Goal: Information Seeking & Learning: Learn about a topic

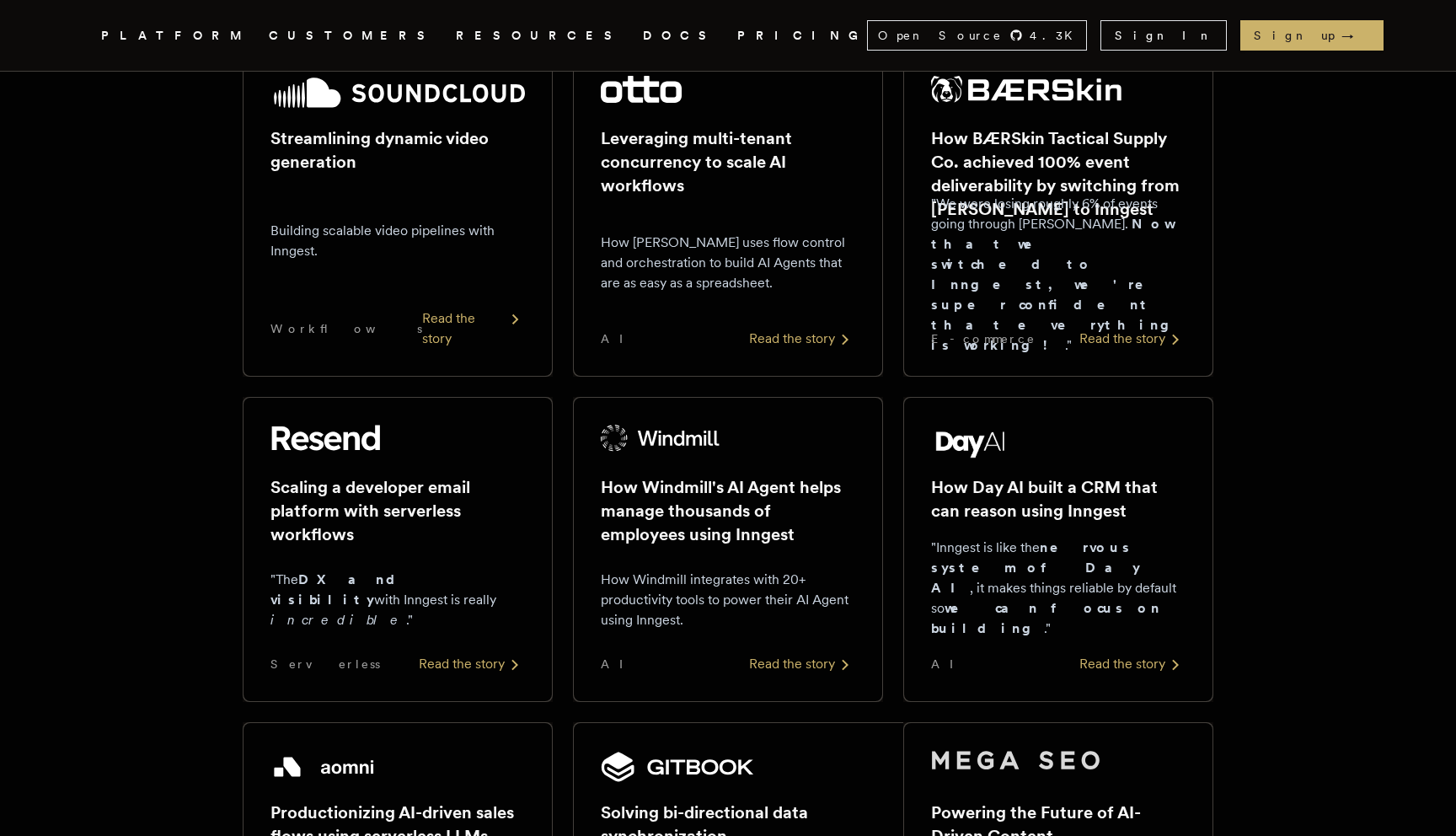
scroll to position [370, 0]
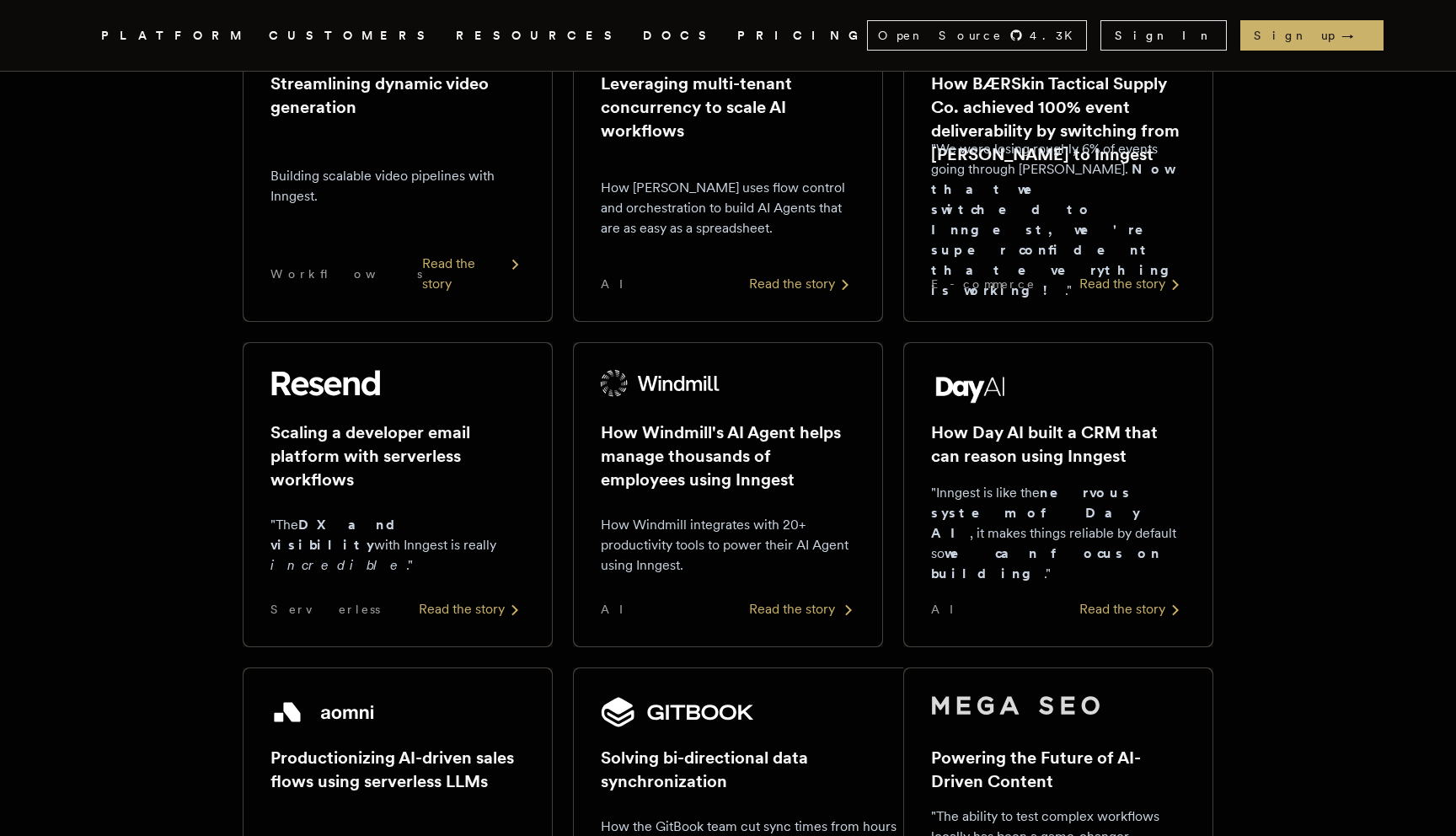
click at [796, 613] on div "Read the story" at bounding box center [802, 609] width 106 height 21
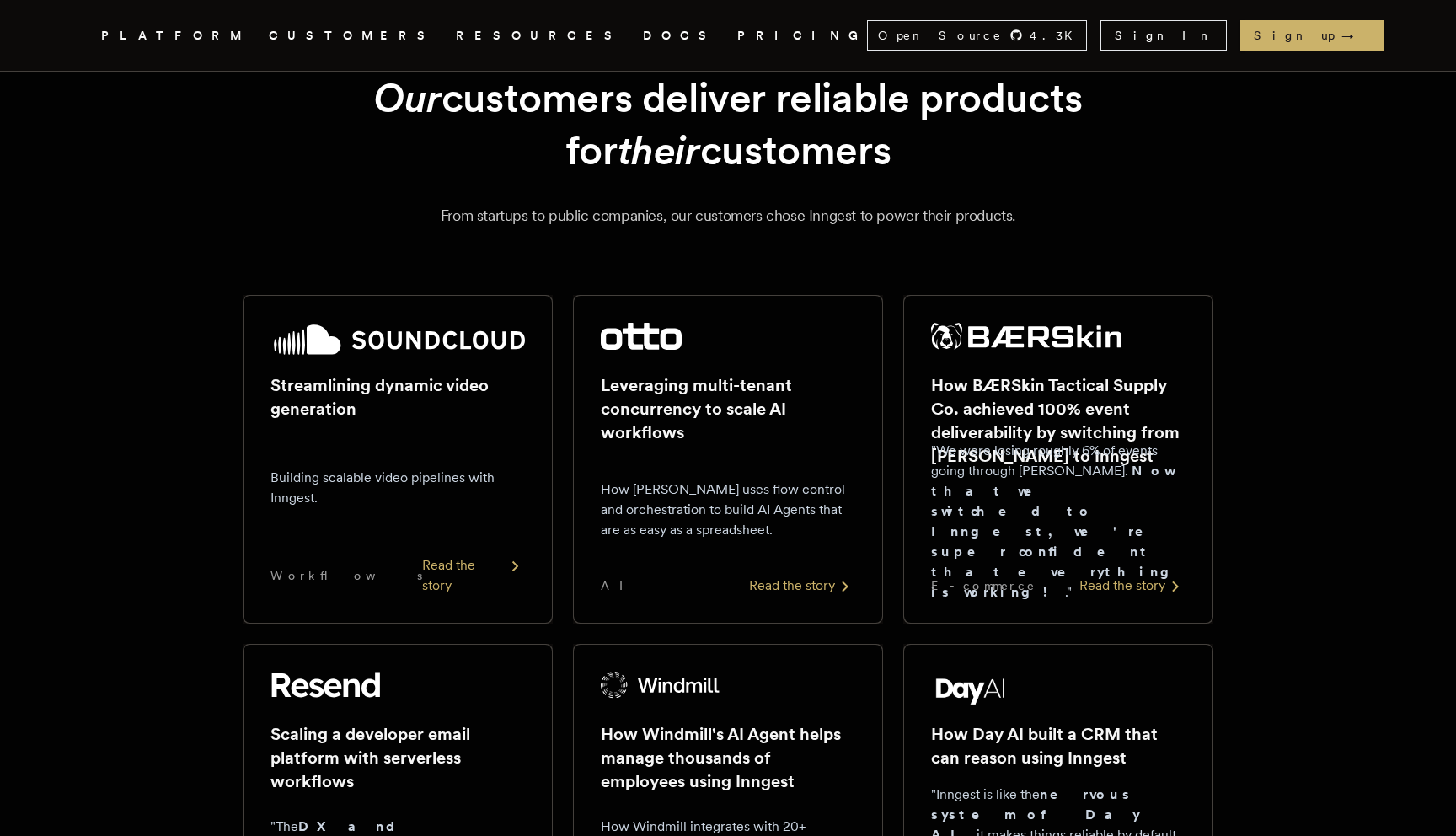
scroll to position [0, 0]
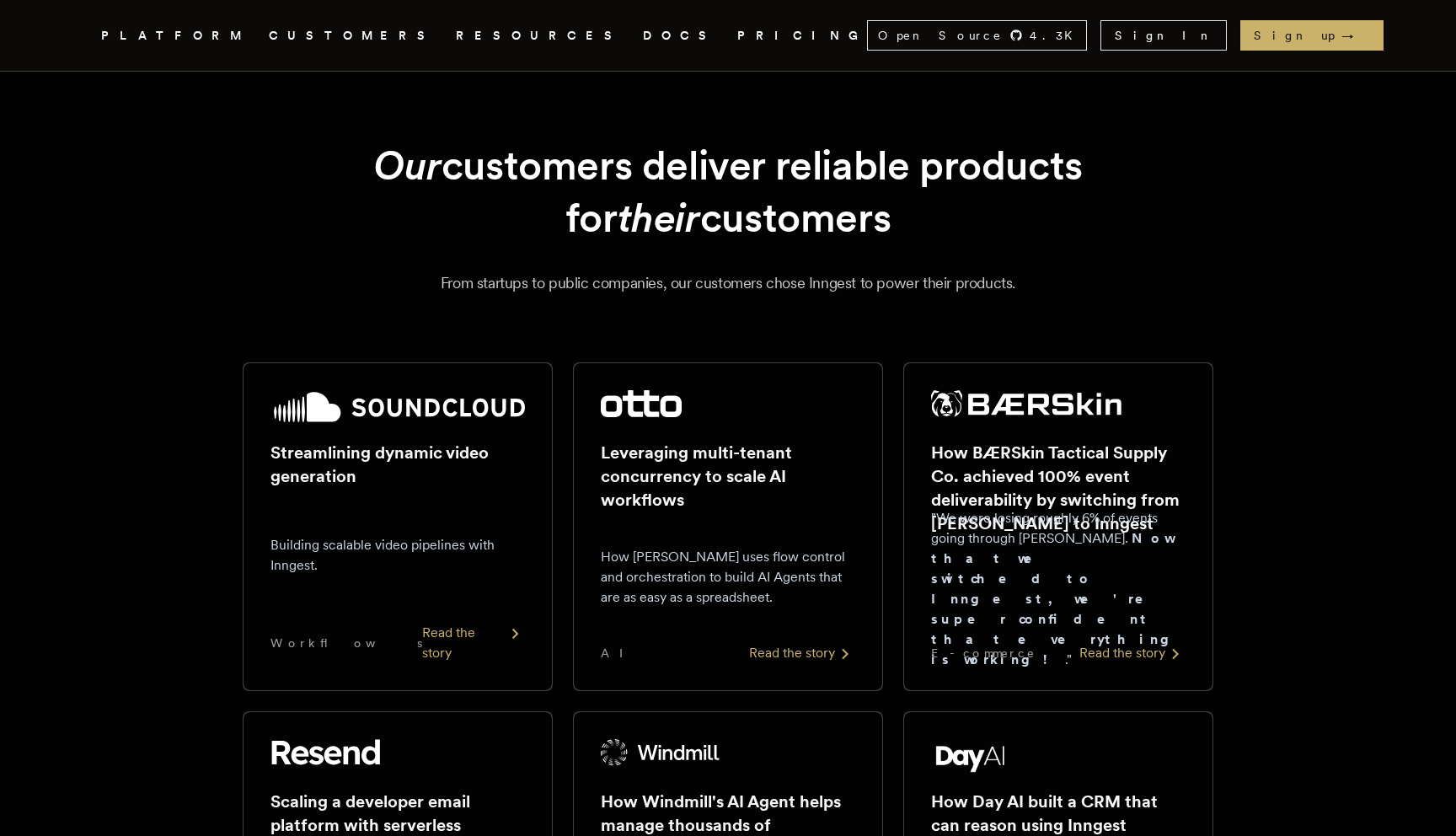
click at [81, 36] on icon ".cls-1 { fill: #FAFAF9; }" at bounding box center [81, 36] width 0 height 21
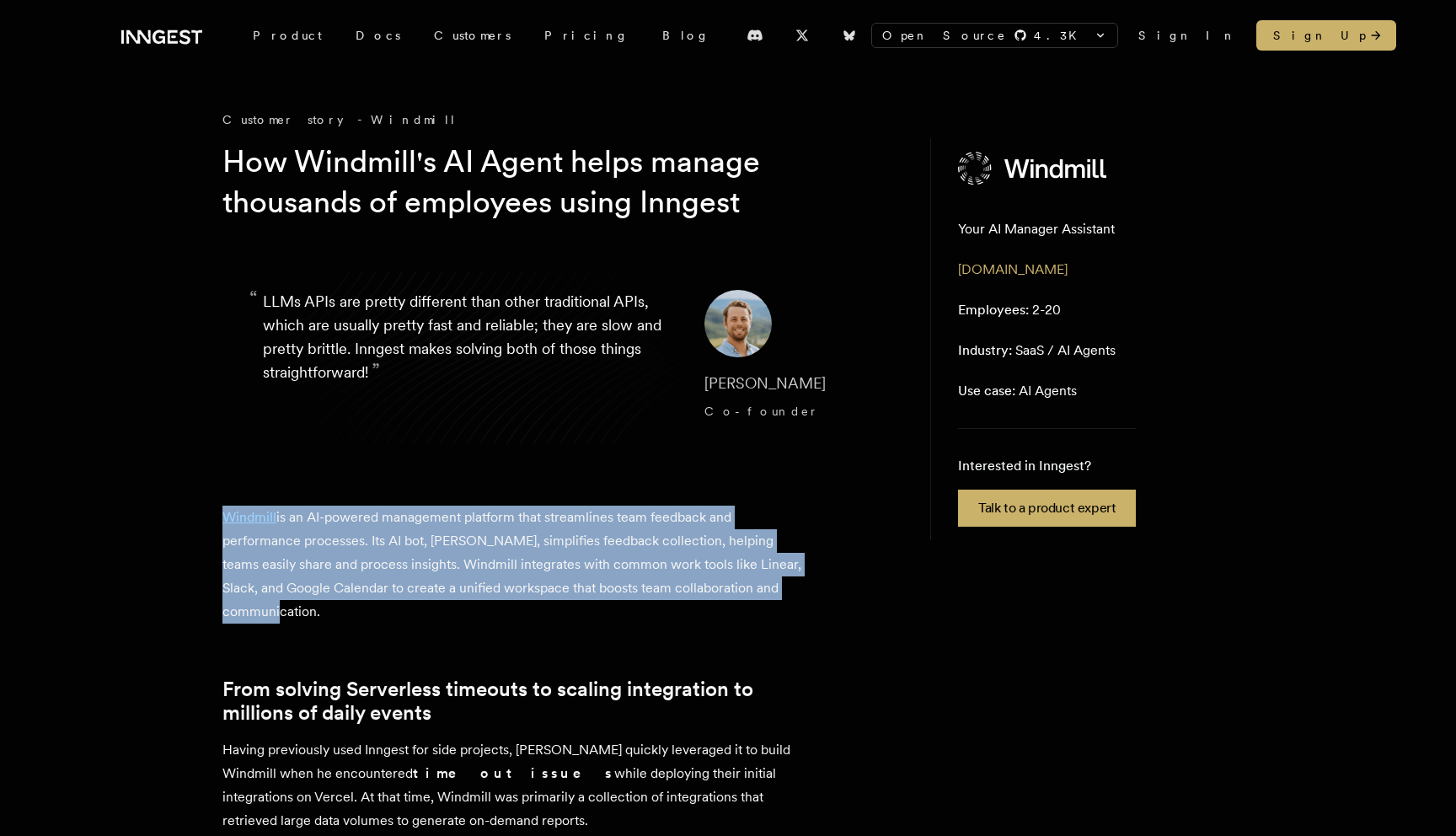
drag, startPoint x: 588, startPoint y: 489, endPoint x: 574, endPoint y: 604, distance: 115.8
click at [574, 604] on p "Windmill is an AI-powered management platform that streamlines team feedback an…" at bounding box center [518, 565] width 590 height 118
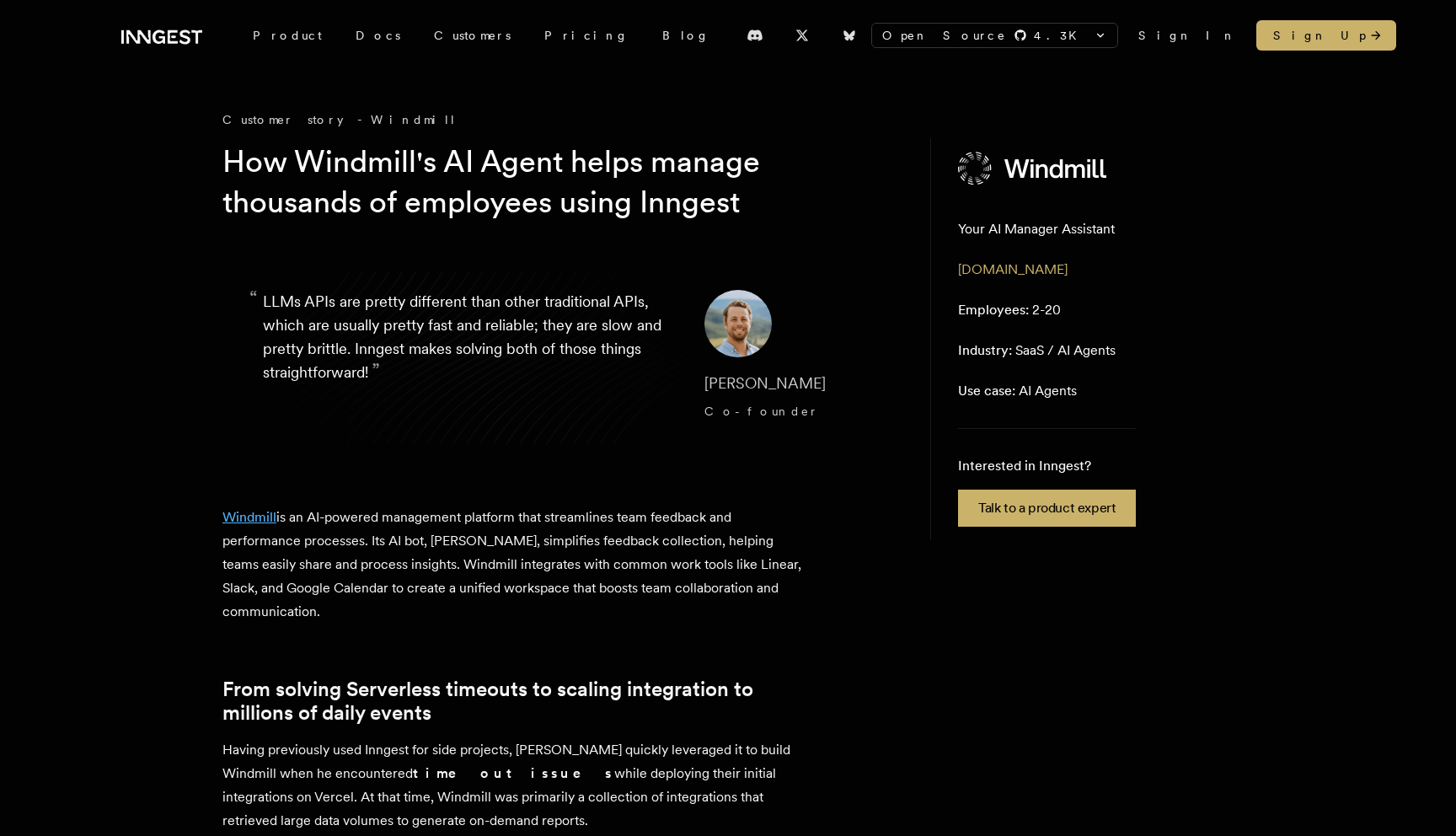
click at [256, 516] on link "Windmill" at bounding box center [249, 517] width 54 height 16
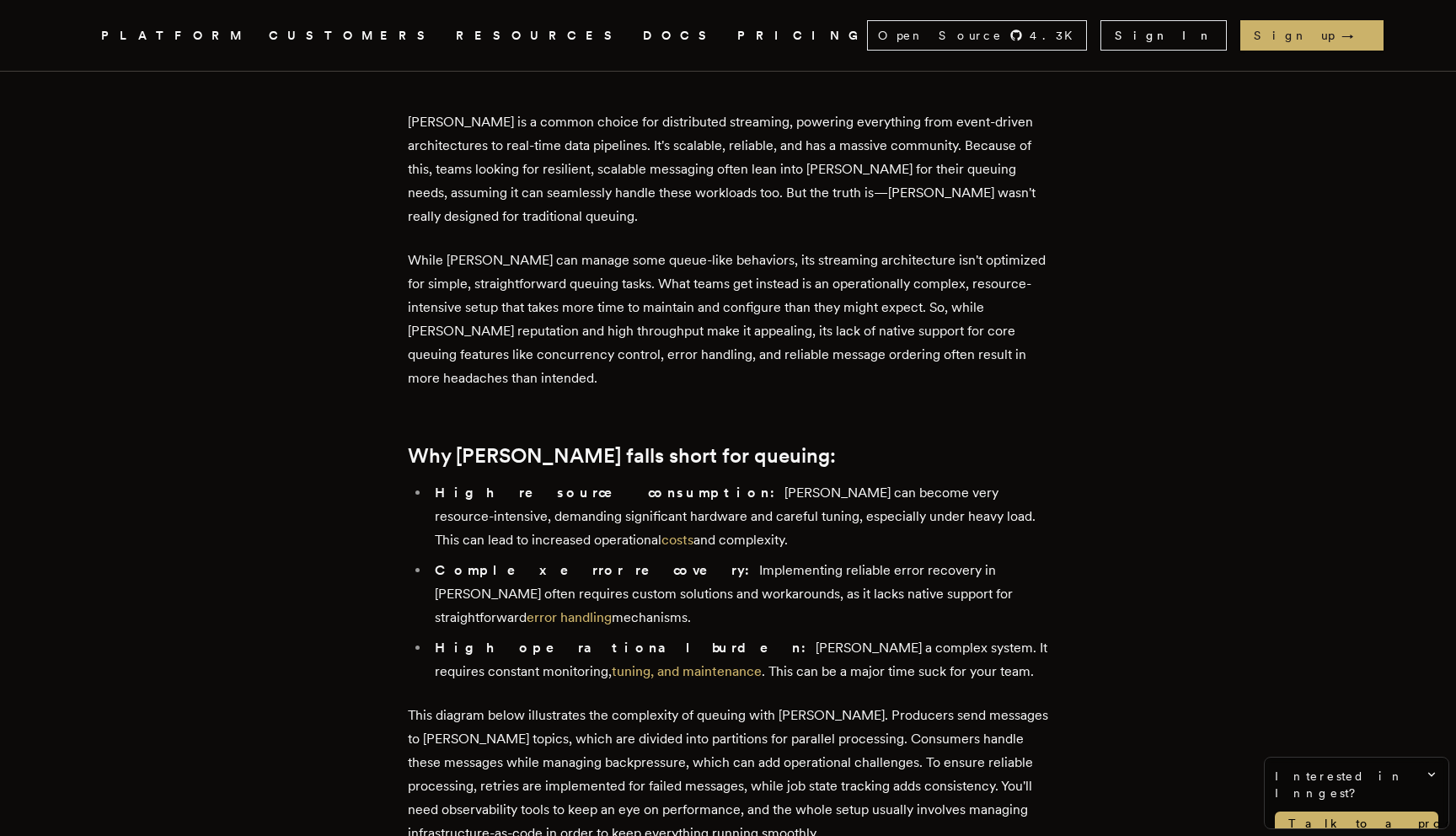
scroll to position [618, 0]
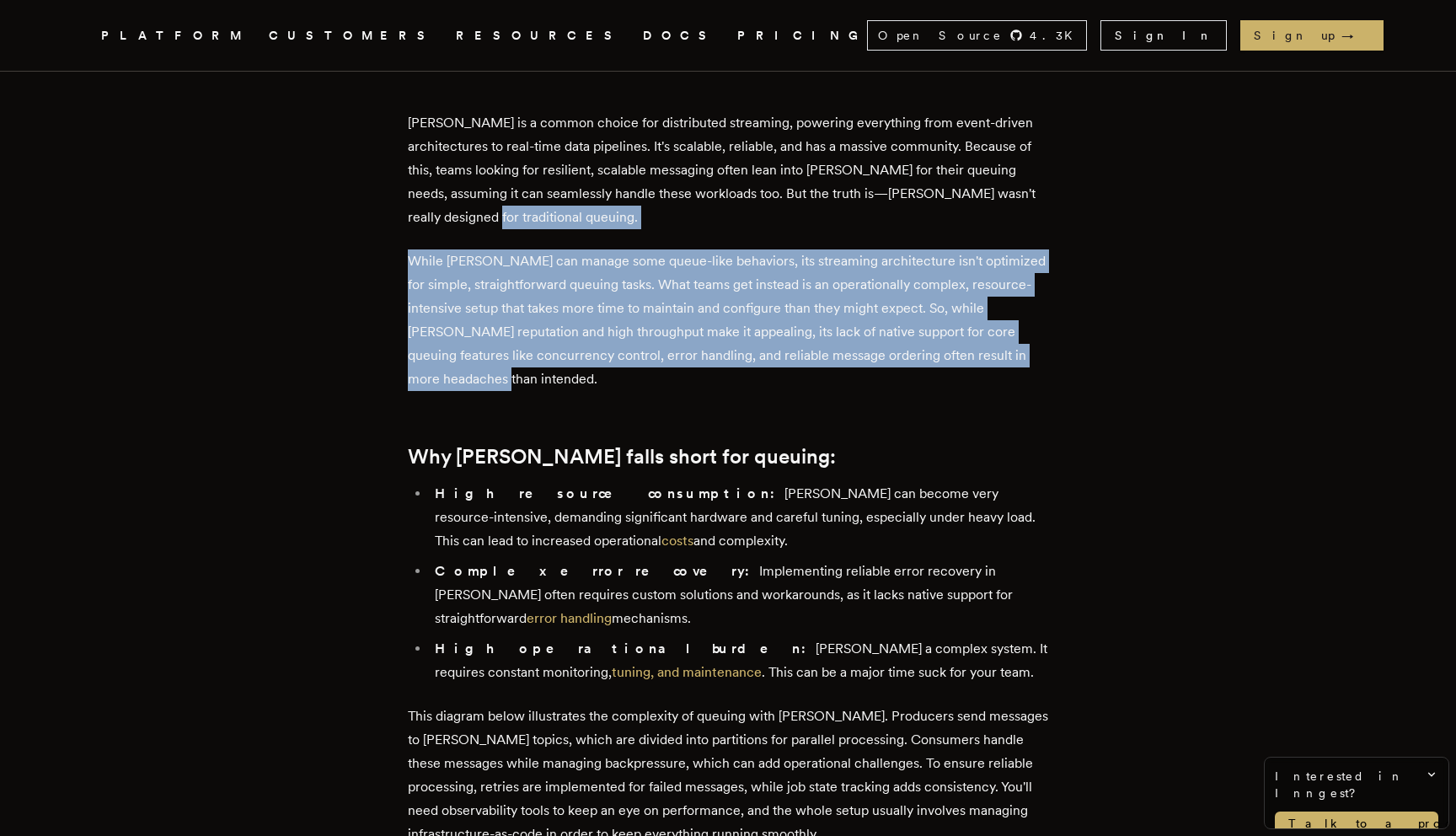
drag, startPoint x: 843, startPoint y: 218, endPoint x: 843, endPoint y: 388, distance: 170.0
click at [843, 388] on p "While Kafka can manage some queue-like behaviors, its streaming architecture is…" at bounding box center [728, 321] width 641 height 142
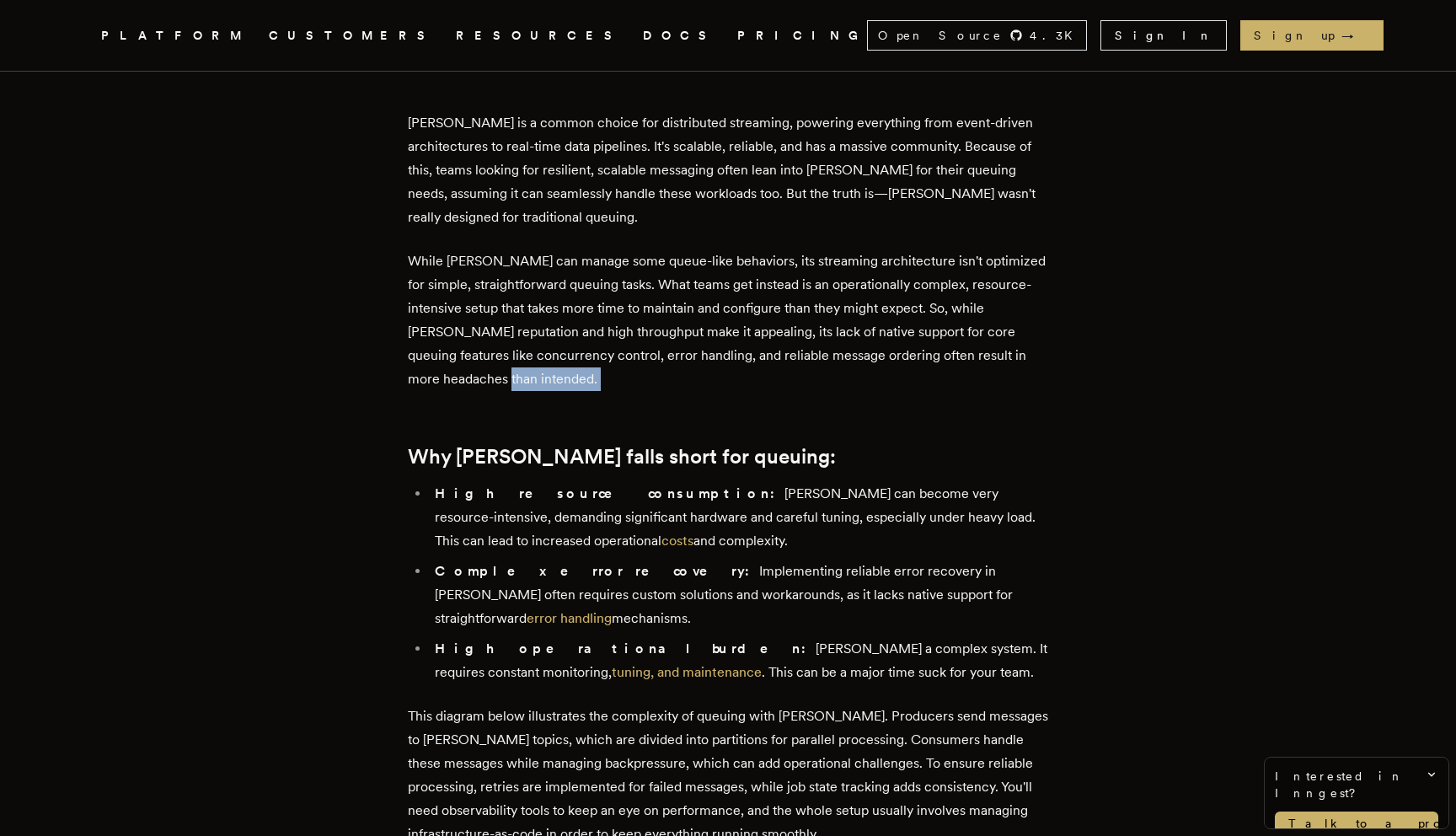
click at [843, 388] on p "While Kafka can manage some queue-like behaviors, its streaming architecture is…" at bounding box center [728, 321] width 641 height 142
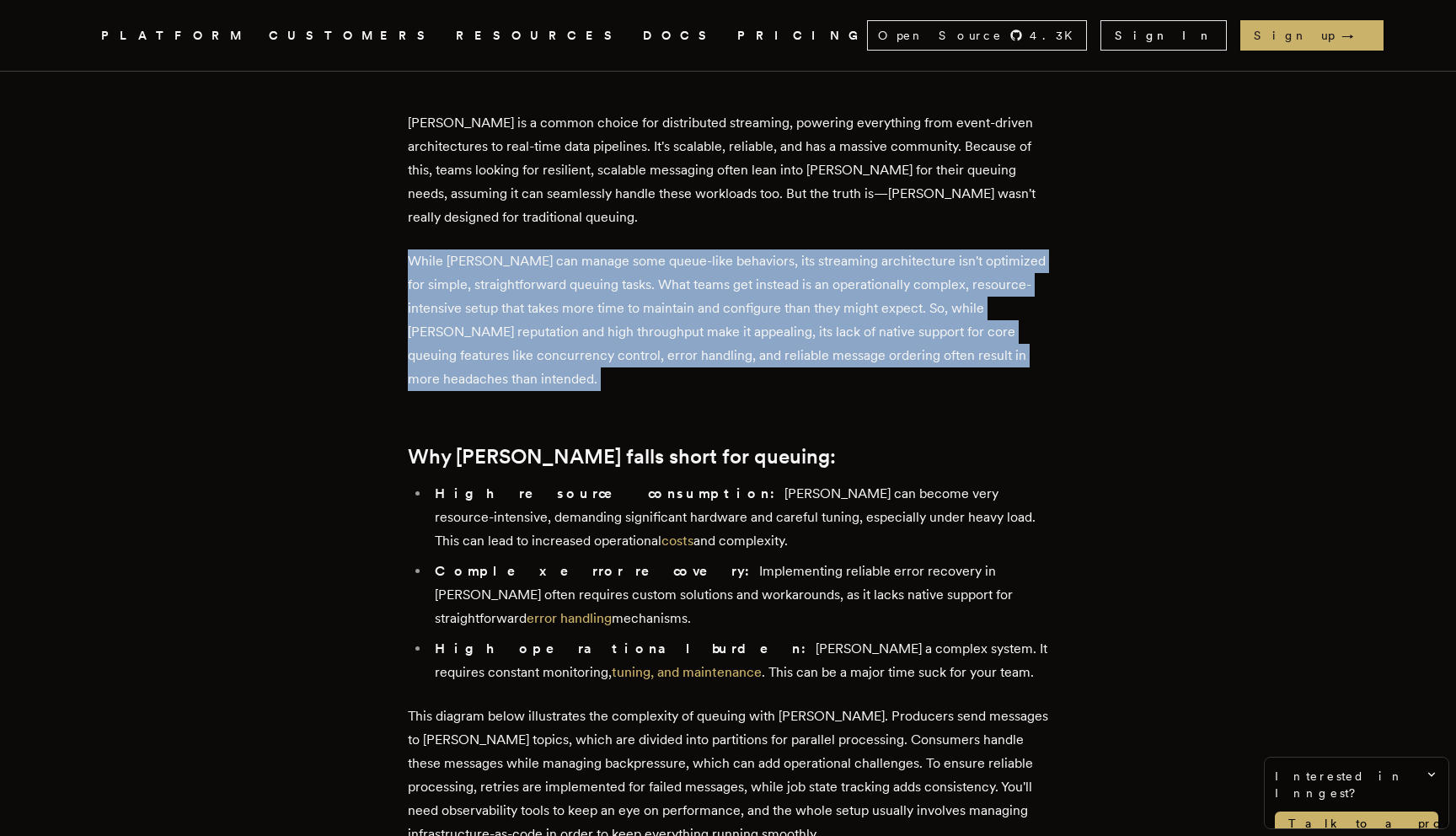
drag, startPoint x: 843, startPoint y: 388, endPoint x: 837, endPoint y: 246, distance: 142.1
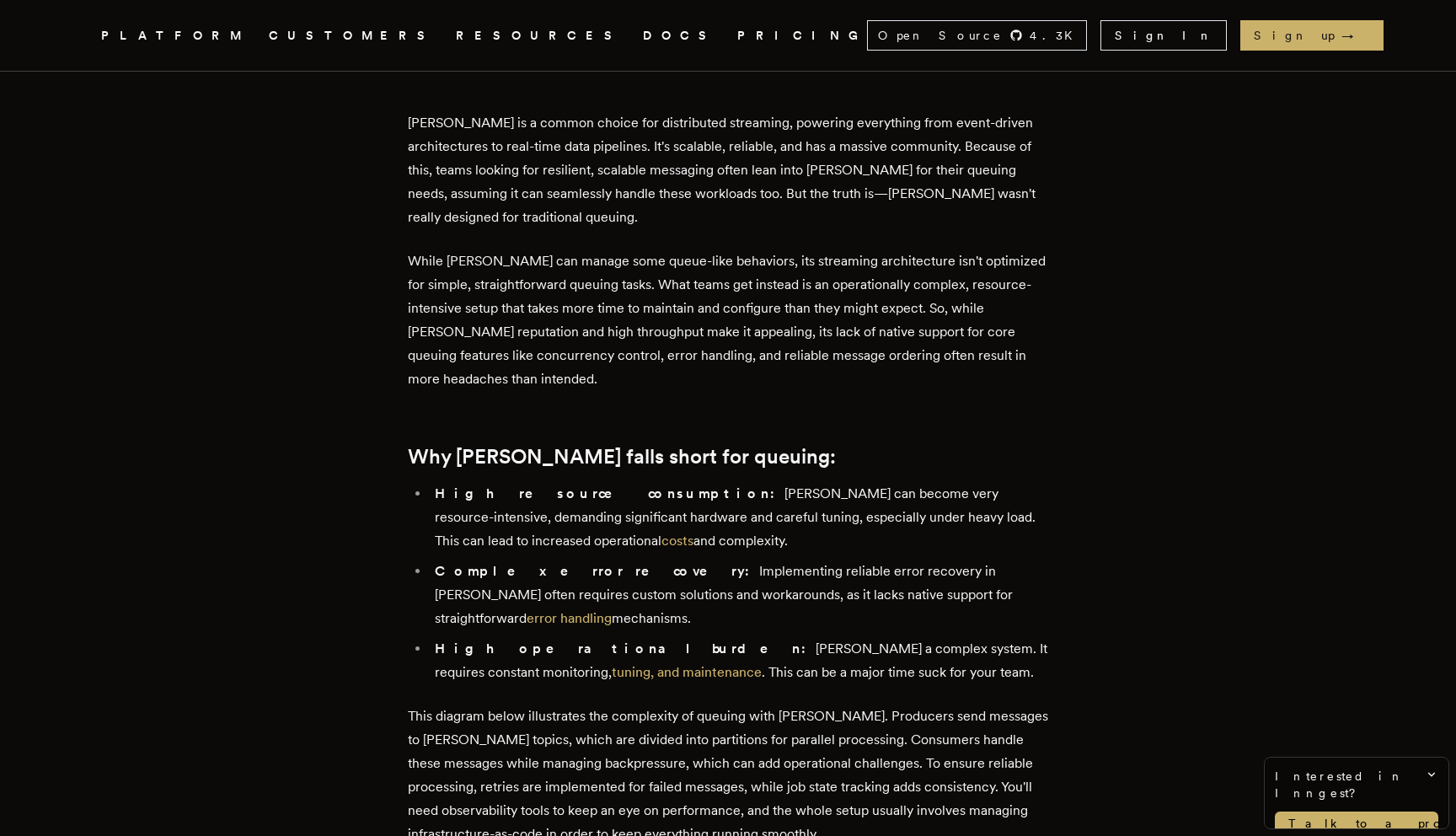
click at [815, 210] on p "Kafka is a common choice for distributed streaming, powering everything from ev…" at bounding box center [728, 170] width 641 height 118
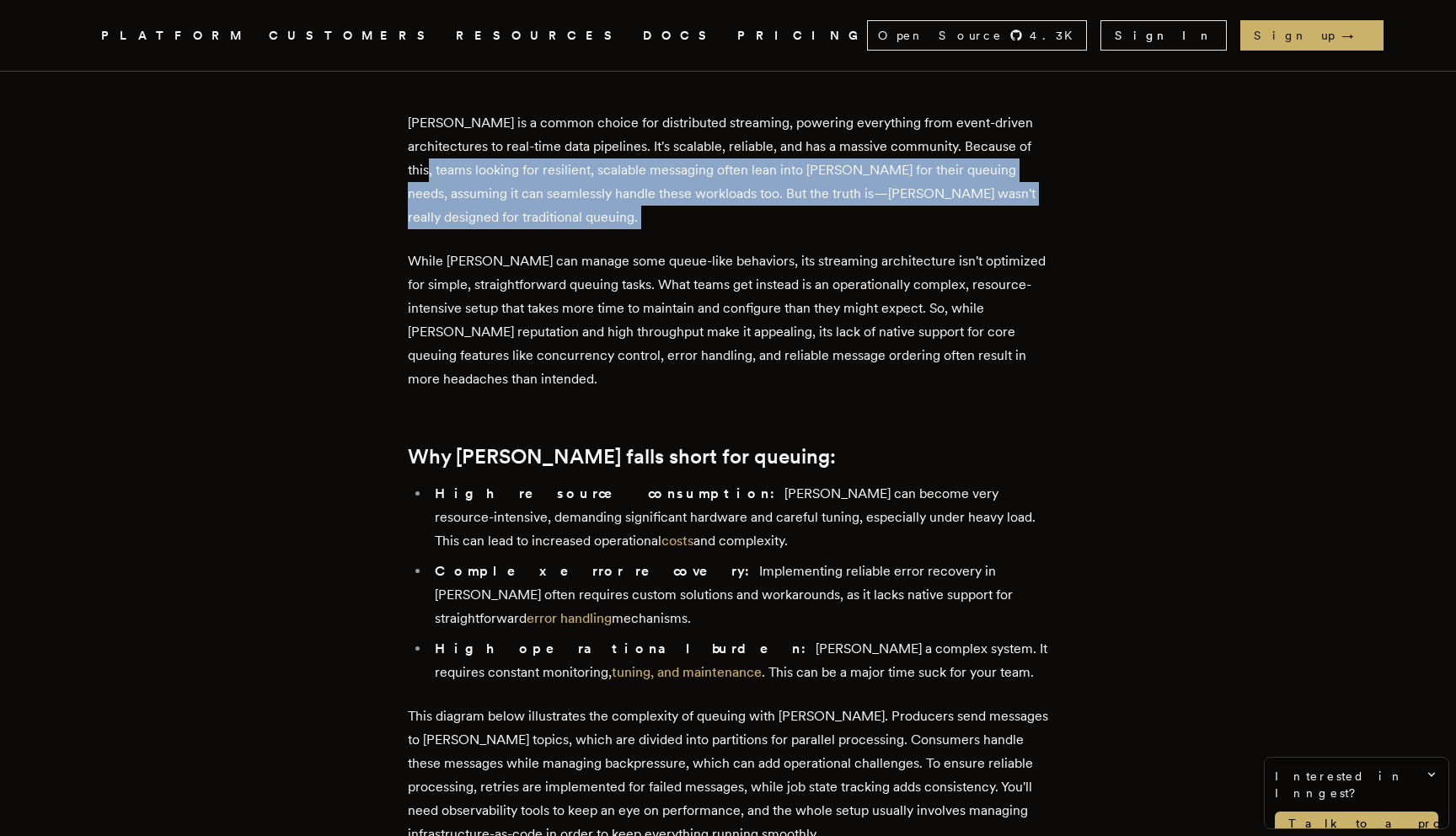
drag, startPoint x: 815, startPoint y: 210, endPoint x: 509, endPoint y: 179, distance: 307.6
click at [509, 179] on p "Kafka is a common choice for distributed streaming, powering everything from ev…" at bounding box center [728, 170] width 641 height 118
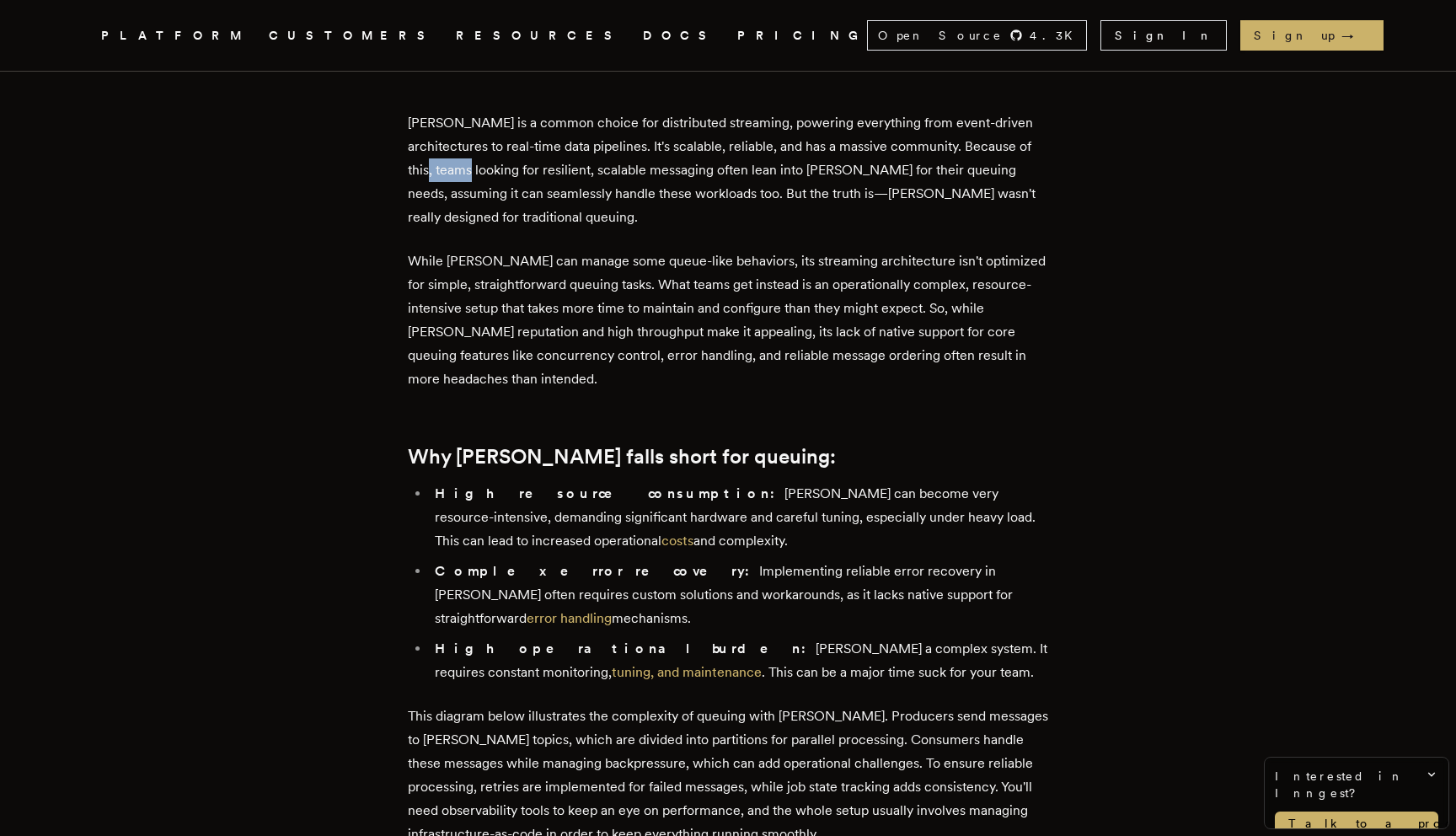
drag, startPoint x: 509, startPoint y: 179, endPoint x: 483, endPoint y: 179, distance: 26.0
click at [483, 179] on p "Kafka is a common choice for distributed streaming, powering everything from ev…" at bounding box center [728, 170] width 641 height 118
click at [482, 179] on p "Kafka is a common choice for distributed streaming, powering everything from ev…" at bounding box center [728, 170] width 641 height 118
drag, startPoint x: 482, startPoint y: 179, endPoint x: 468, endPoint y: 179, distance: 14.0
click at [468, 179] on p "Kafka is a common choice for distributed streaming, powering everything from ev…" at bounding box center [728, 170] width 641 height 118
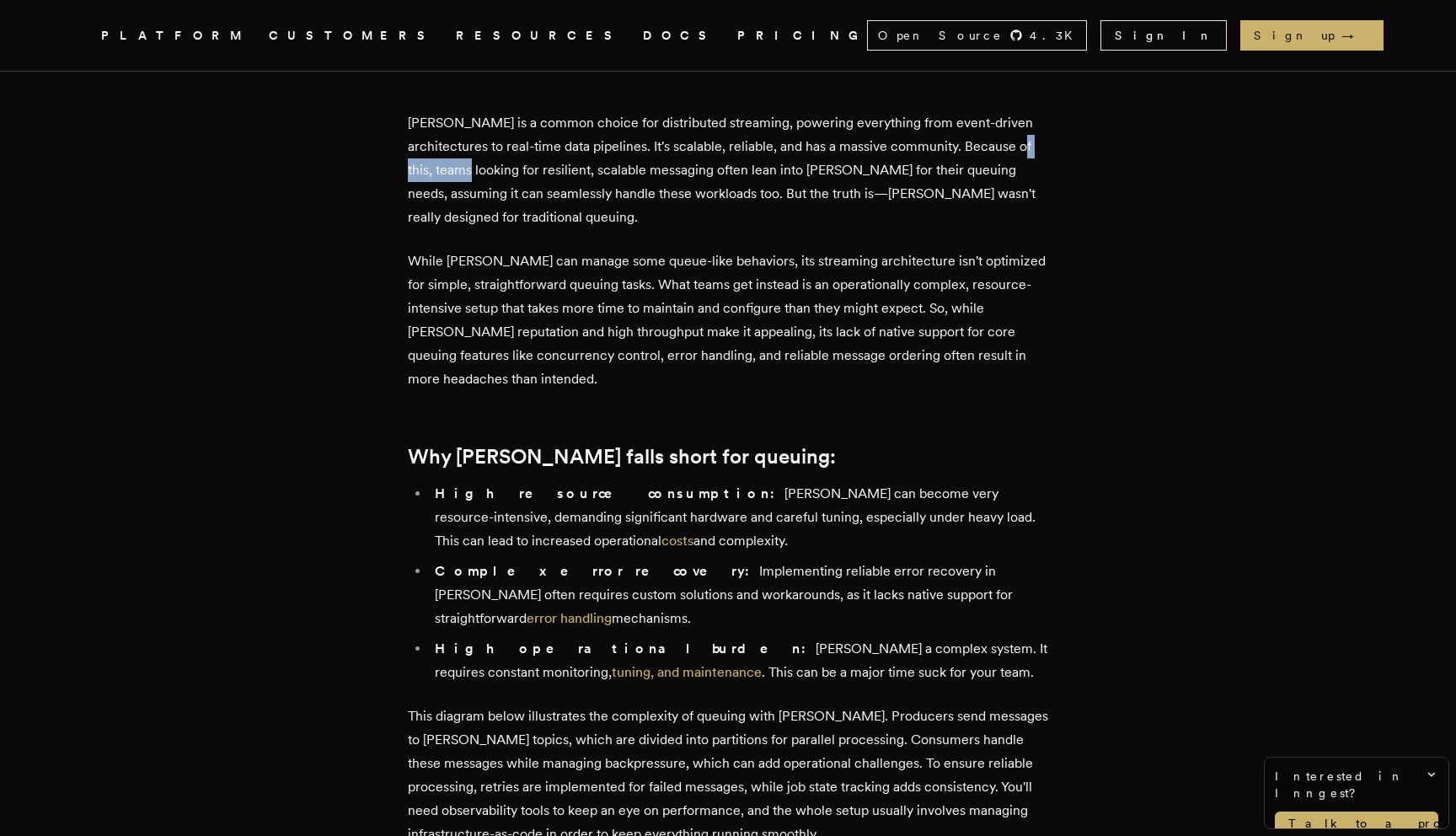
click at [468, 179] on p "Kafka is a common choice for distributed streaming, powering everything from ev…" at bounding box center [728, 170] width 641 height 118
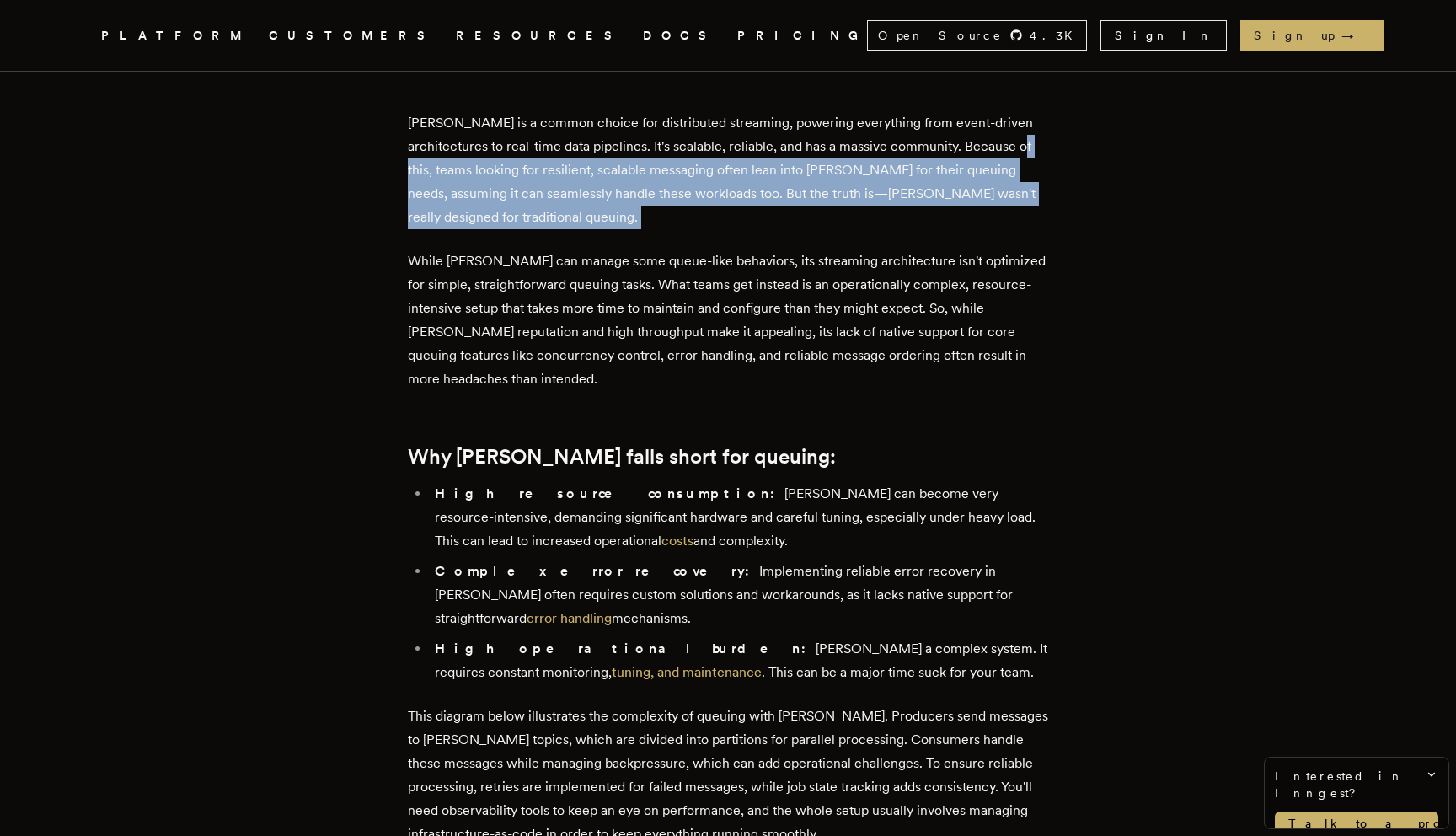
drag, startPoint x: 468, startPoint y: 179, endPoint x: 571, endPoint y: 211, distance: 107.9
click at [571, 211] on p "Kafka is a common choice for distributed streaming, powering everything from ev…" at bounding box center [728, 170] width 641 height 118
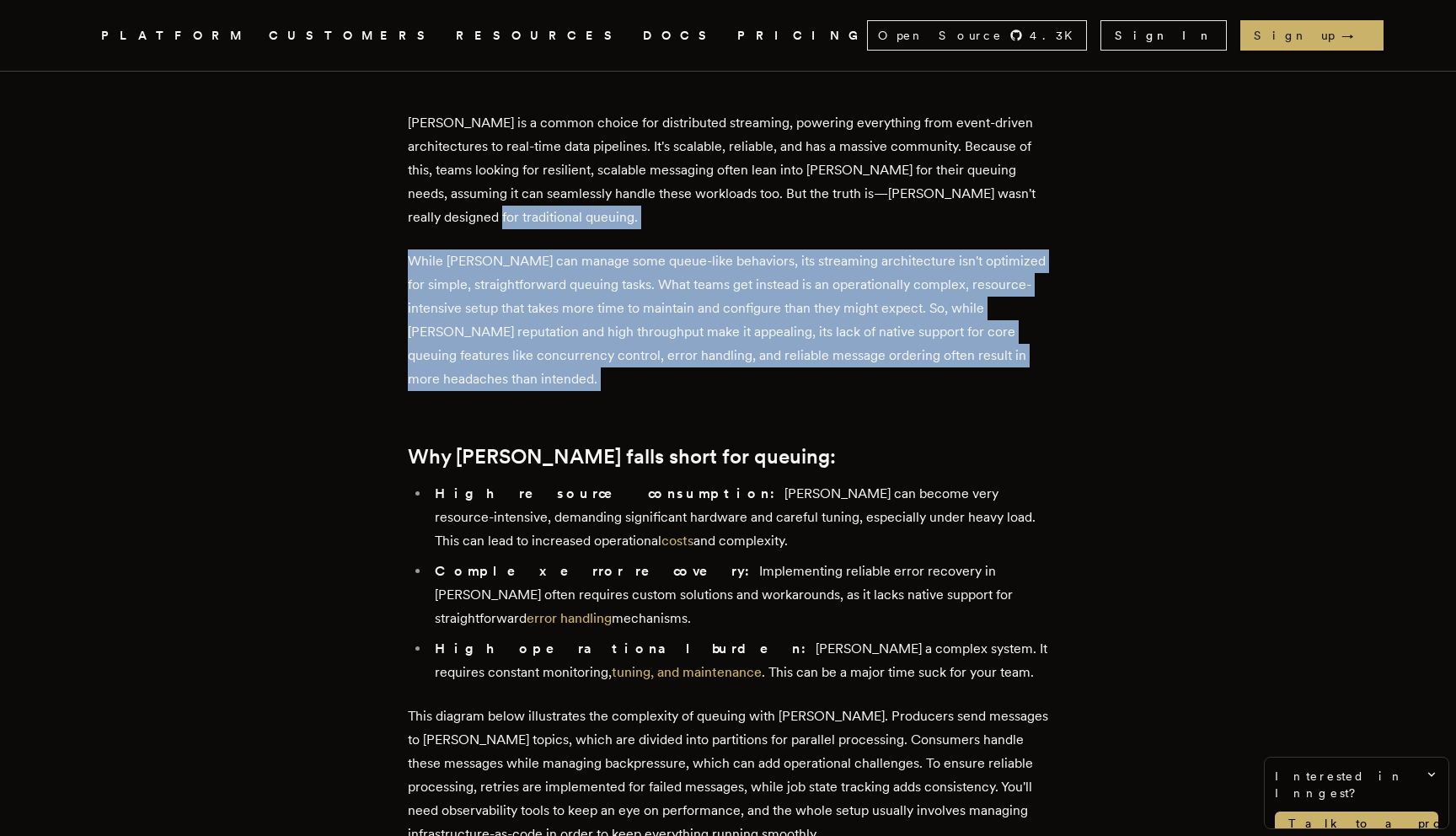
drag, startPoint x: 571, startPoint y: 211, endPoint x: 629, endPoint y: 371, distance: 170.2
click at [629, 372] on p "While Kafka can manage some queue-like behaviors, its streaming architecture is…" at bounding box center [728, 321] width 641 height 142
drag, startPoint x: 629, startPoint y: 372, endPoint x: 665, endPoint y: 228, distance: 148.4
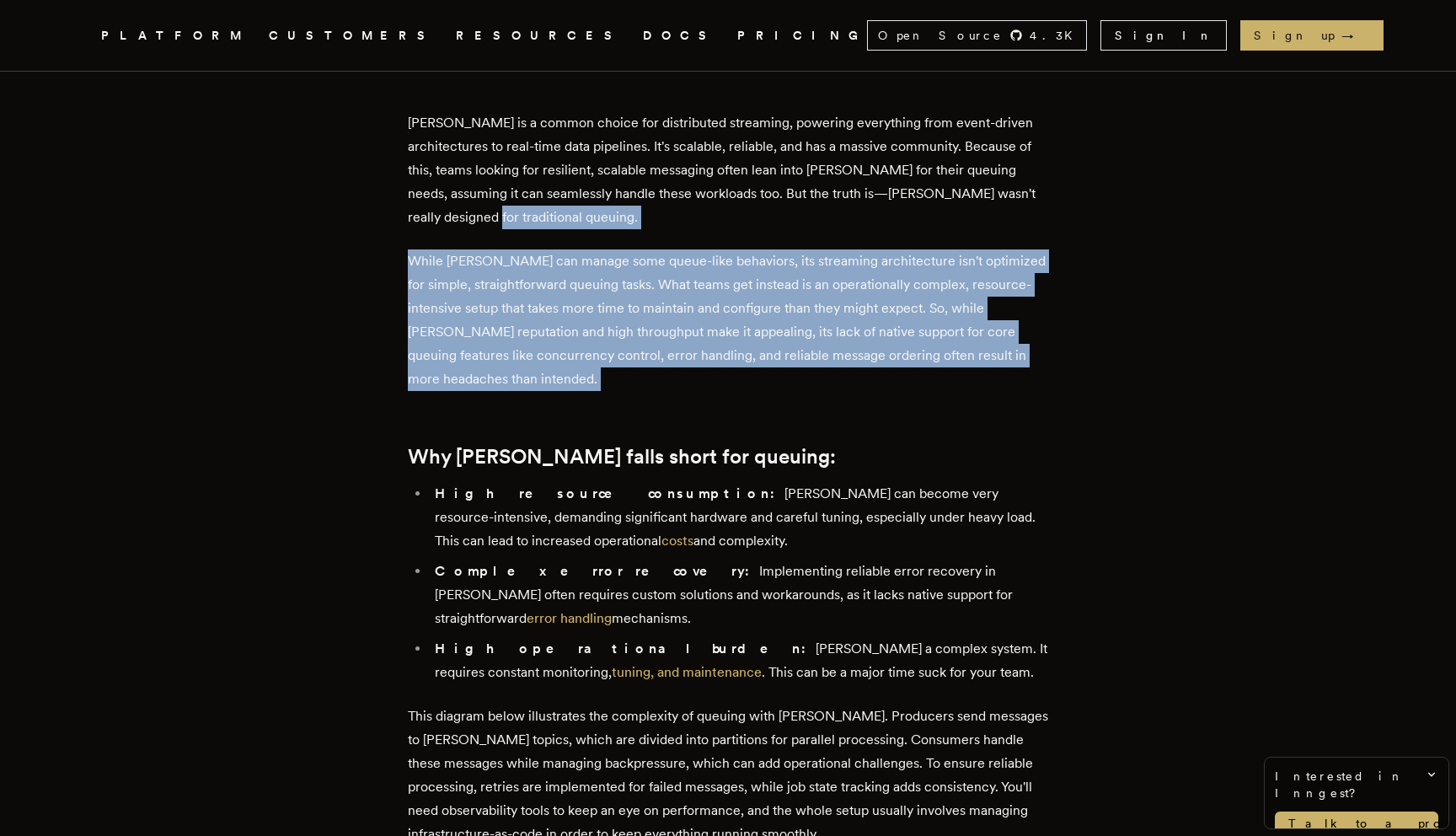
click at [665, 228] on p "Kafka is a common choice for distributed streaming, powering everything from ev…" at bounding box center [728, 170] width 641 height 118
drag, startPoint x: 665, startPoint y: 228, endPoint x: 665, endPoint y: 392, distance: 164.0
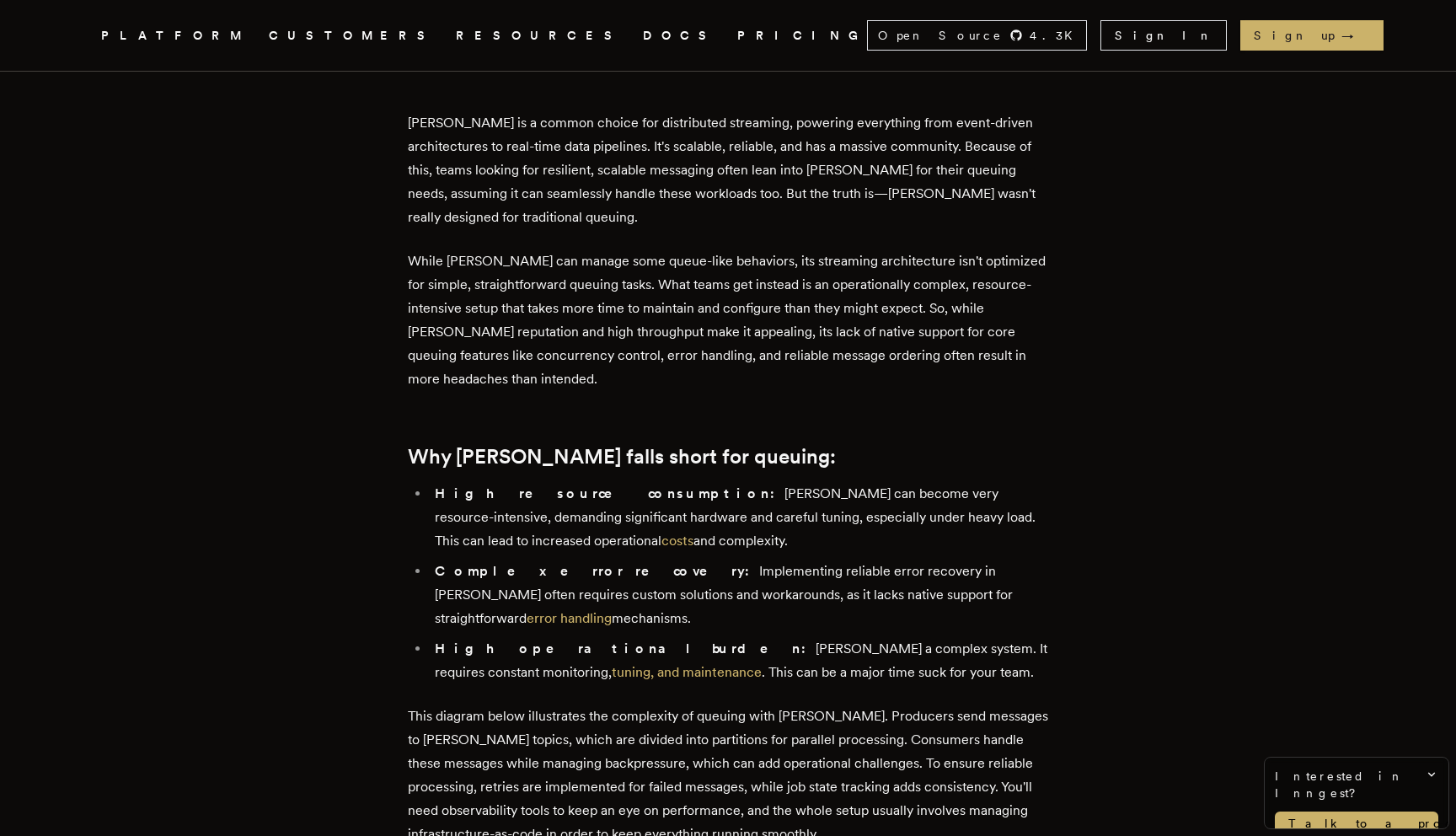
click at [657, 383] on p "While Kafka can manage some queue-like behaviors, its streaming architecture is…" at bounding box center [728, 321] width 641 height 142
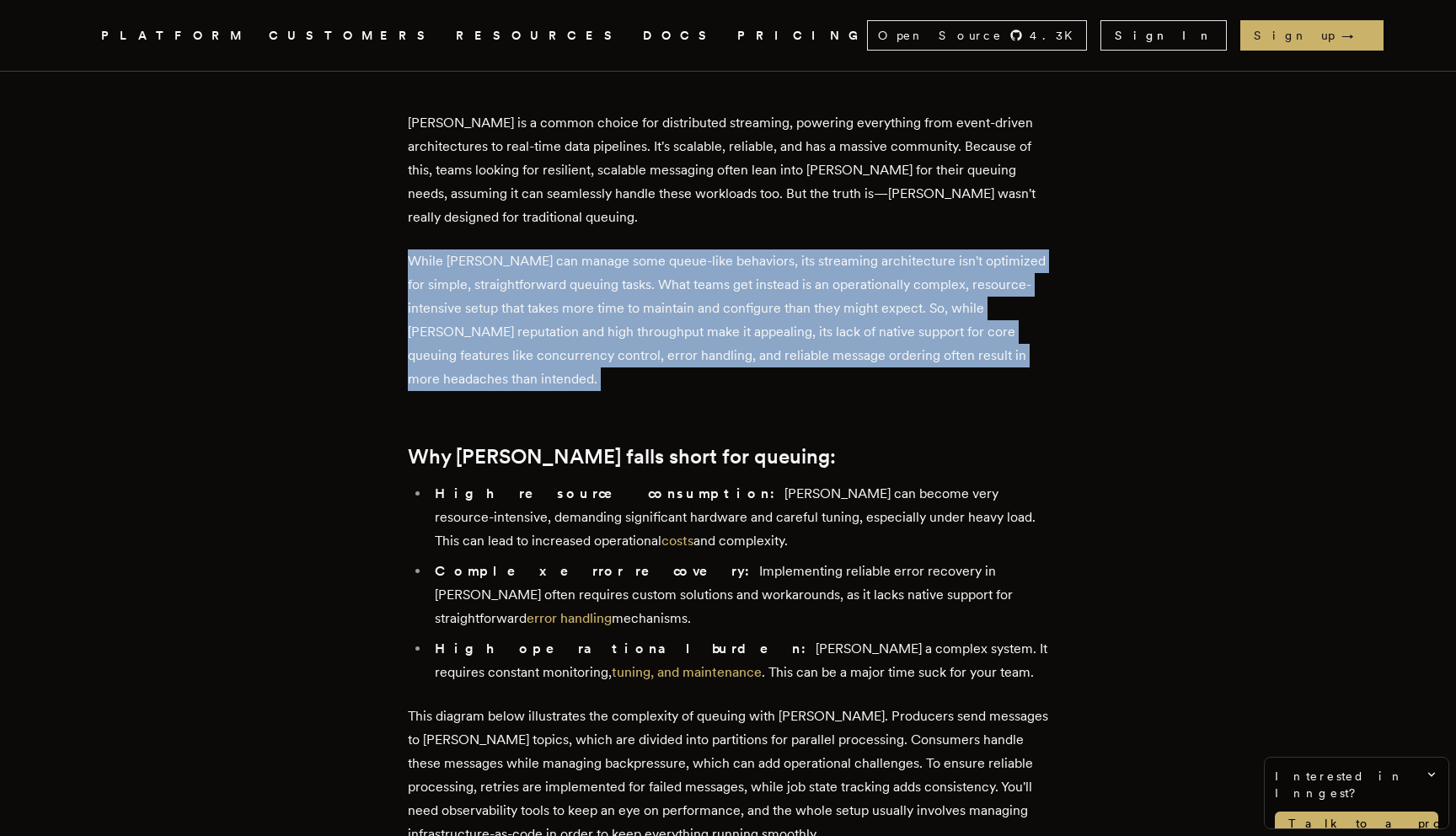
click at [657, 383] on p "While Kafka can manage some queue-like behaviors, its streaming architecture is…" at bounding box center [728, 321] width 641 height 142
click at [673, 383] on p "While Kafka can manage some queue-like behaviors, its streaming architecture is…" at bounding box center [728, 321] width 641 height 142
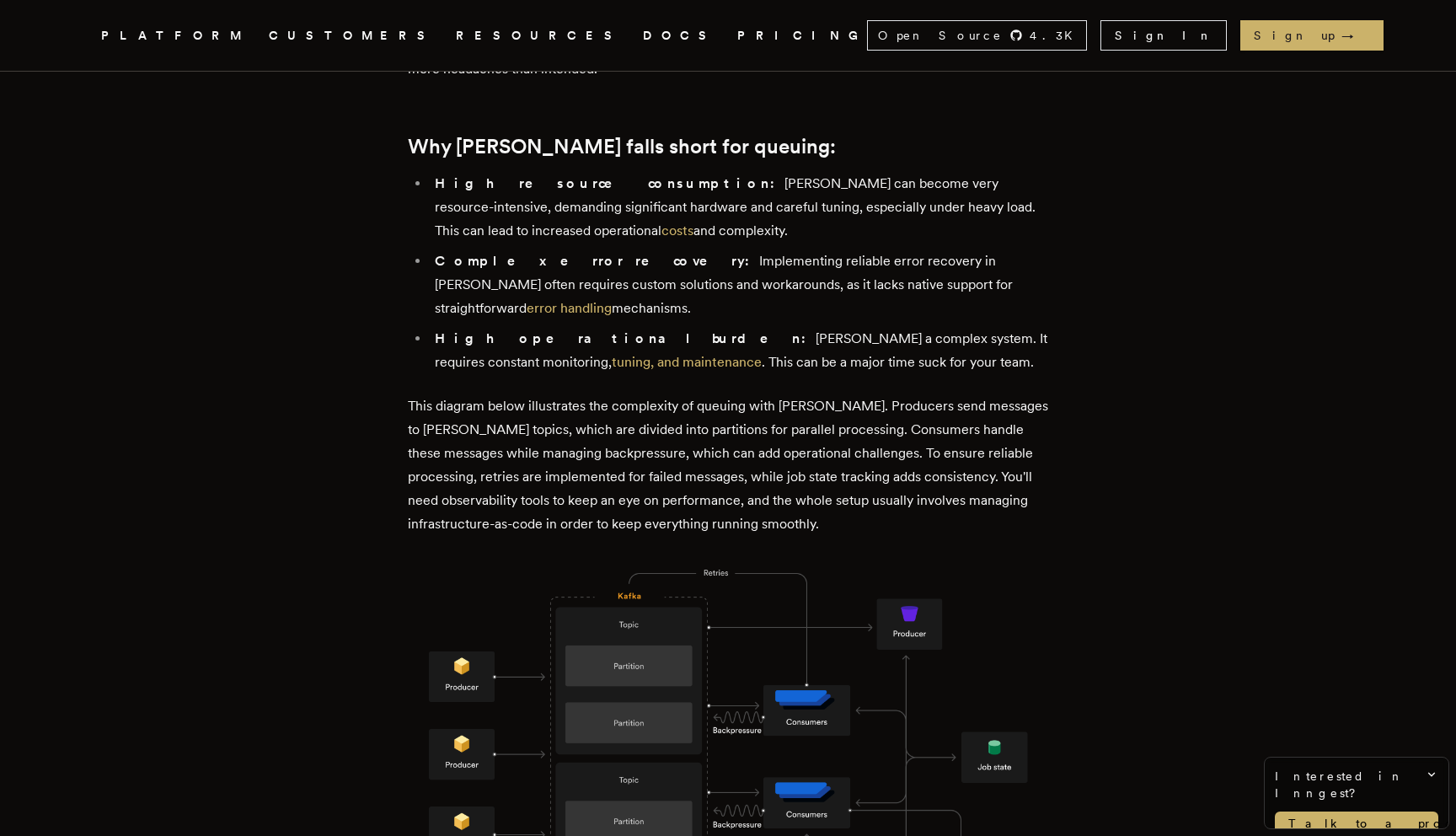
scroll to position [962, 0]
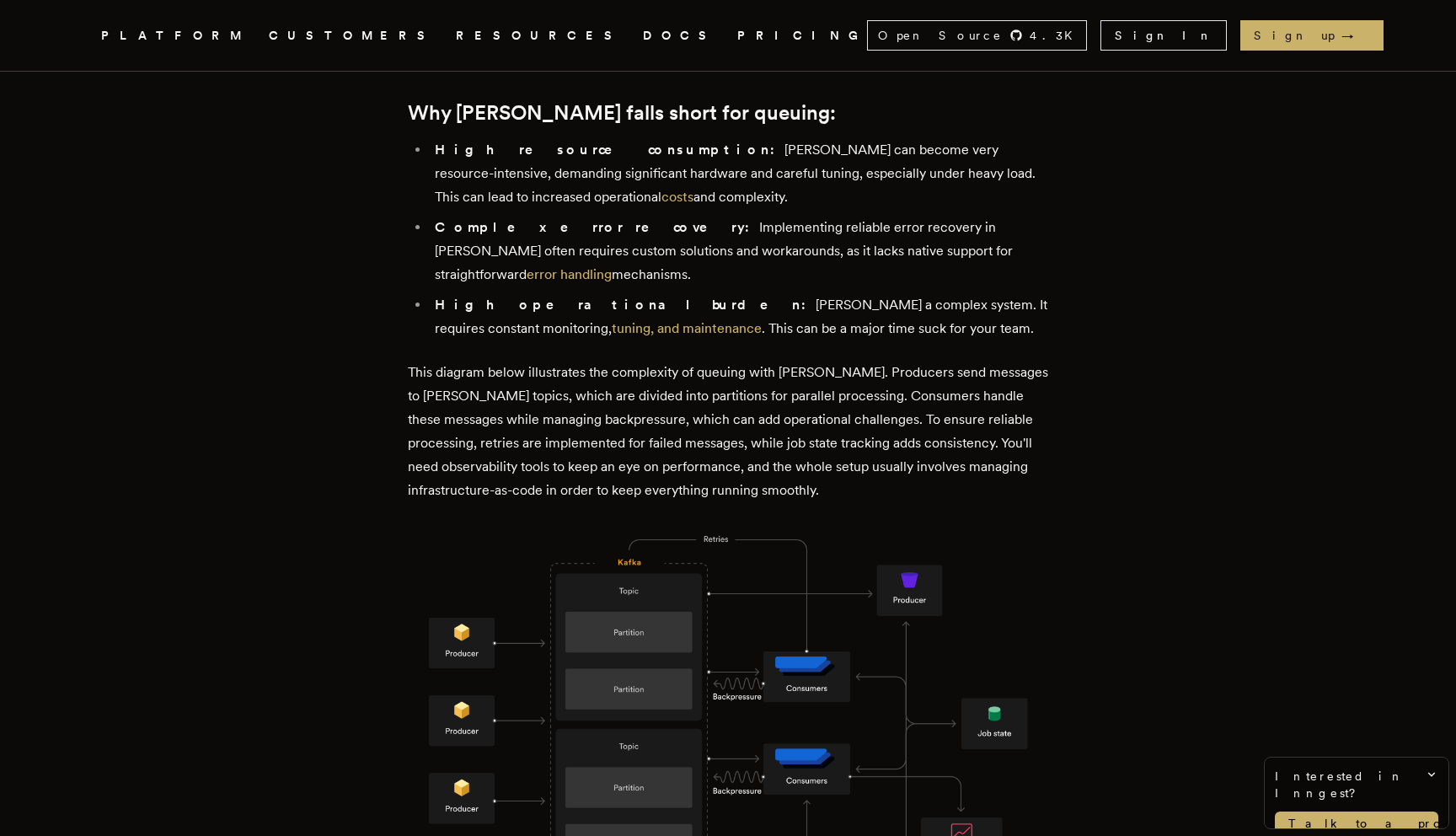
drag, startPoint x: 820, startPoint y: 194, endPoint x: 820, endPoint y: 300, distance: 106.0
click at [820, 300] on ul "High resource consumption: Kafka can become very resource-intensive, demanding …" at bounding box center [728, 240] width 641 height 202
click at [820, 305] on li "High operational burden: Kafka's a complex system. It requires constant monitor…" at bounding box center [738, 317] width 619 height 47
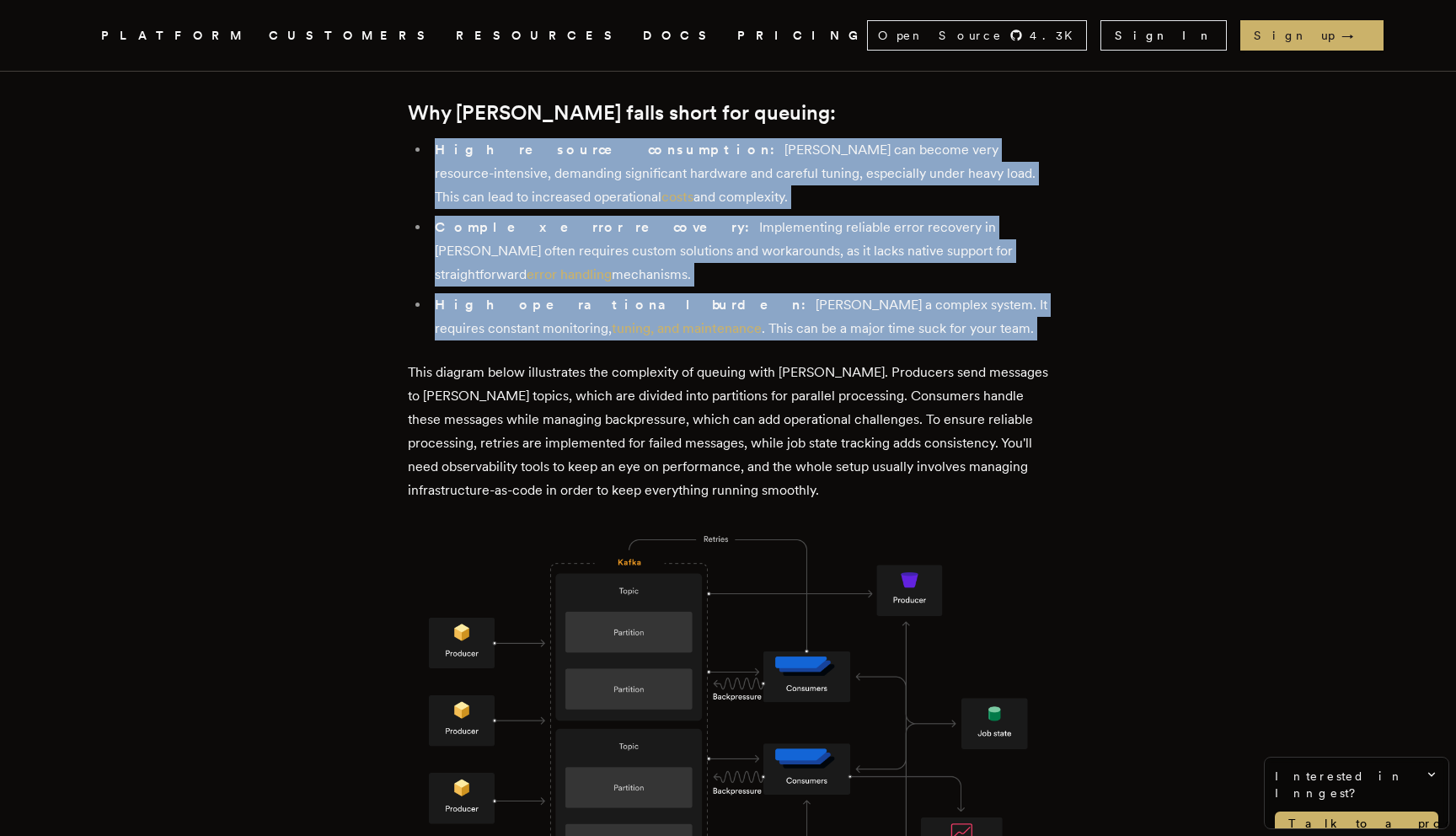
drag, startPoint x: 820, startPoint y: 305, endPoint x: 814, endPoint y: 203, distance: 102.2
click at [814, 203] on ul "High resource consumption: Kafka can become very resource-intensive, demanding …" at bounding box center [728, 240] width 641 height 202
click at [814, 203] on li "High resource consumption: Kafka can become very resource-intensive, demanding …" at bounding box center [738, 174] width 619 height 71
drag, startPoint x: 814, startPoint y: 203, endPoint x: 826, endPoint y: 310, distance: 107.7
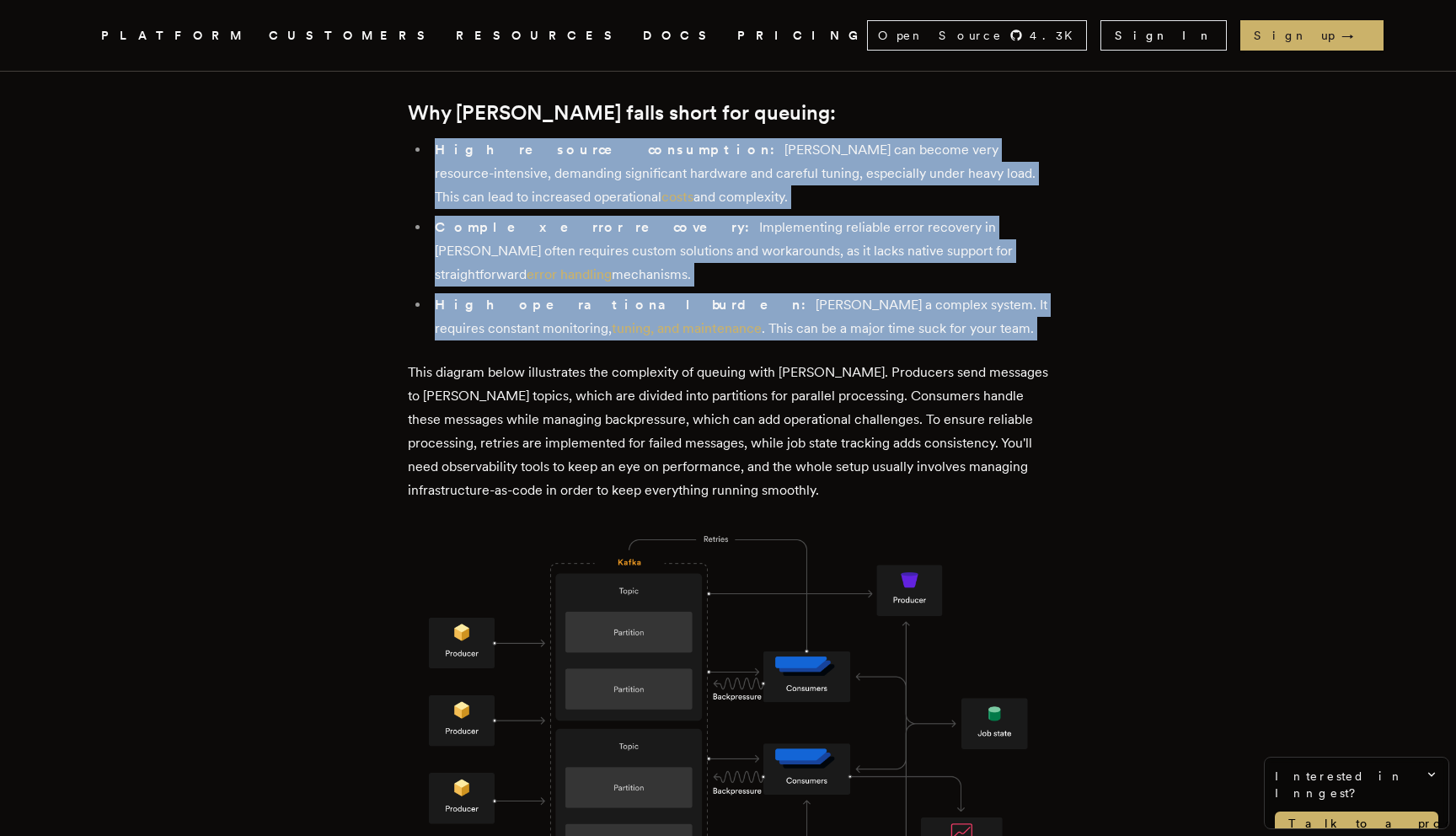
click at [826, 309] on ul "High resource consumption: Kafka can become very resource-intensive, demanding …" at bounding box center [728, 240] width 641 height 202
click at [826, 310] on li "High operational burden: Kafka's a complex system. It requires constant monitor…" at bounding box center [738, 317] width 619 height 47
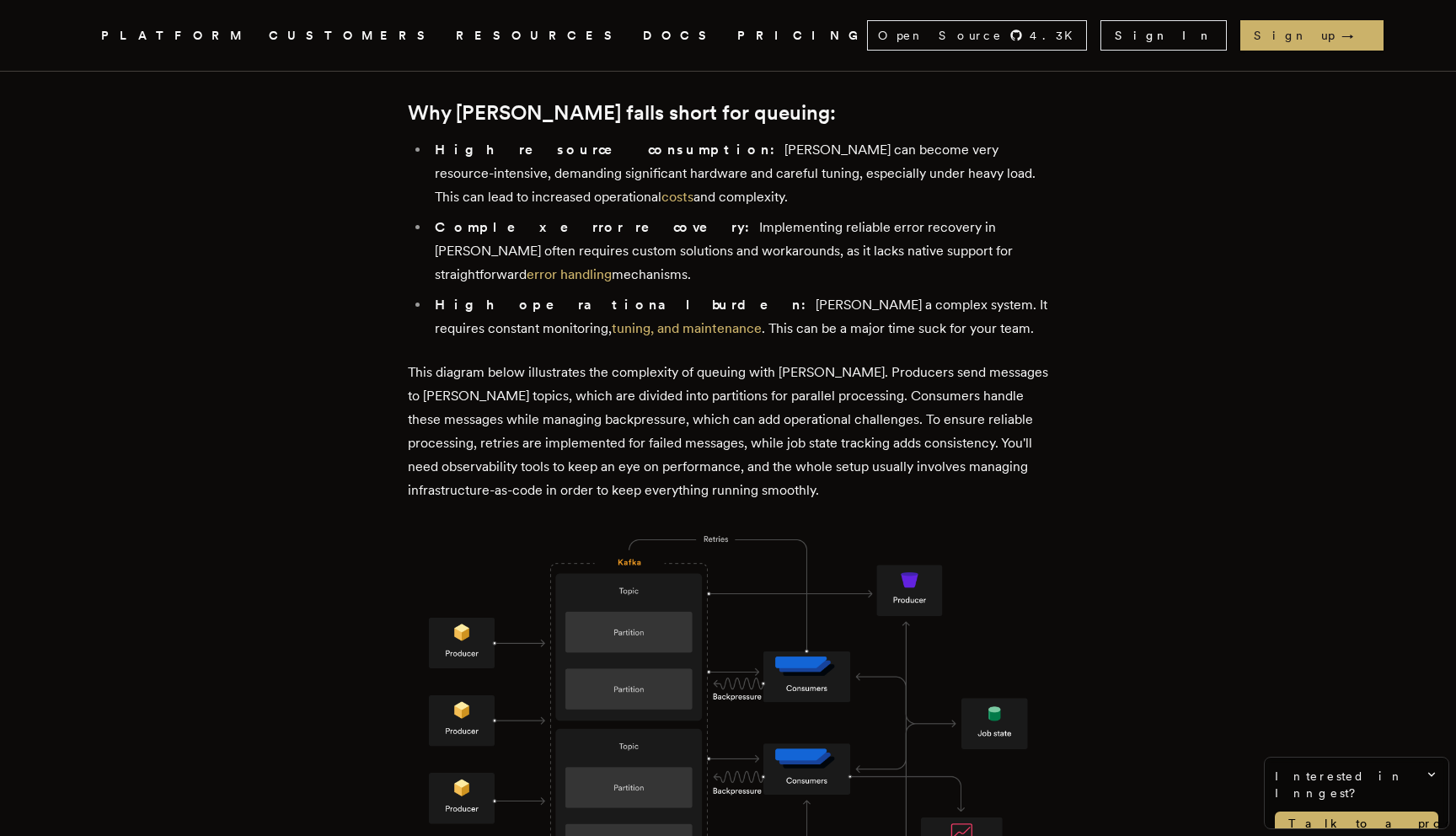
click at [826, 310] on li "High operational burden: Kafka's a complex system. It requires constant monitor…" at bounding box center [738, 317] width 619 height 47
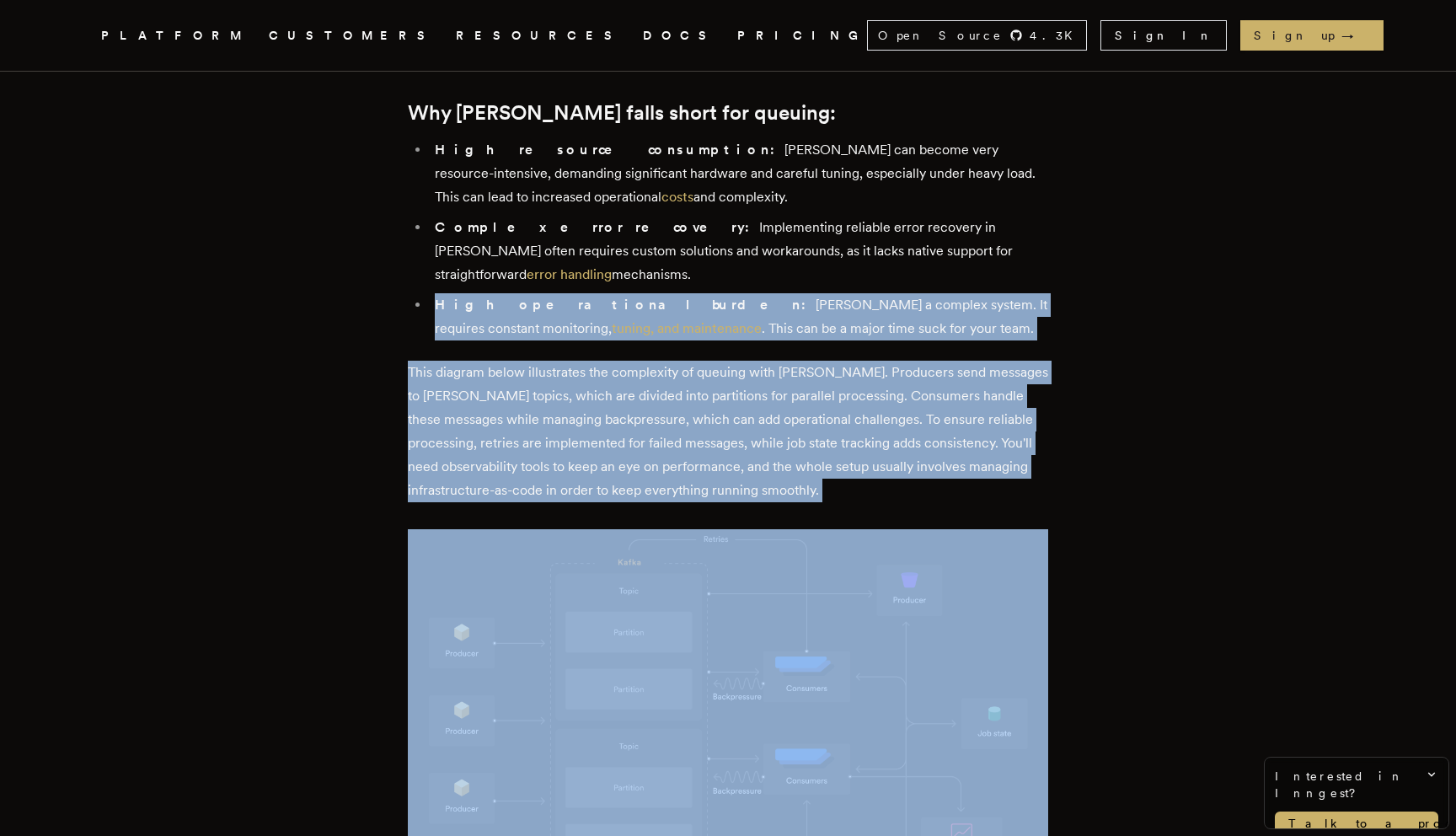
drag, startPoint x: 826, startPoint y: 310, endPoint x: 826, endPoint y: 394, distance: 84.0
click at [826, 395] on p "This diagram below illustrates the complexity of queuing with Kafka. Producers …" at bounding box center [728, 432] width 641 height 142
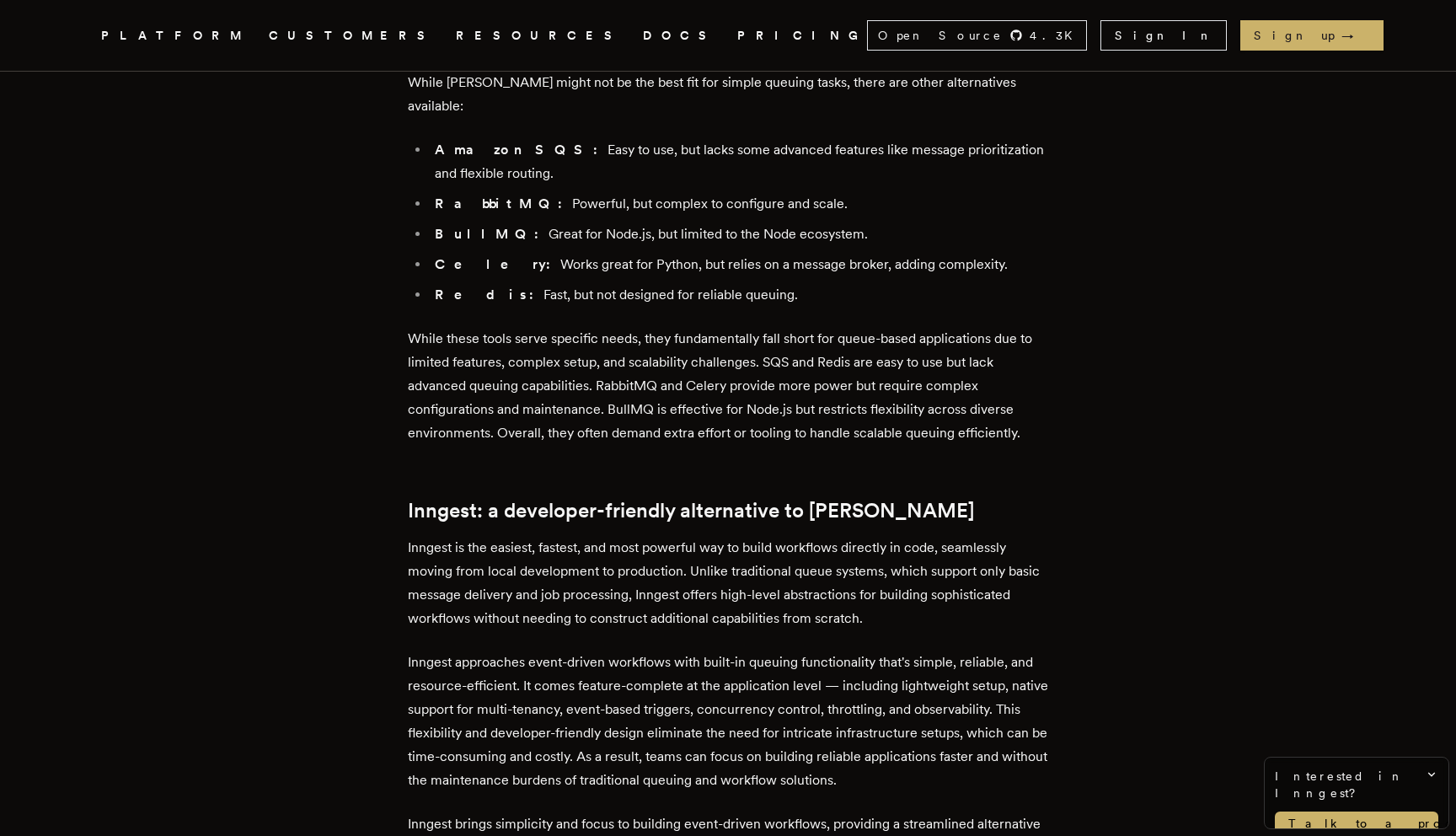
scroll to position [1766, 0]
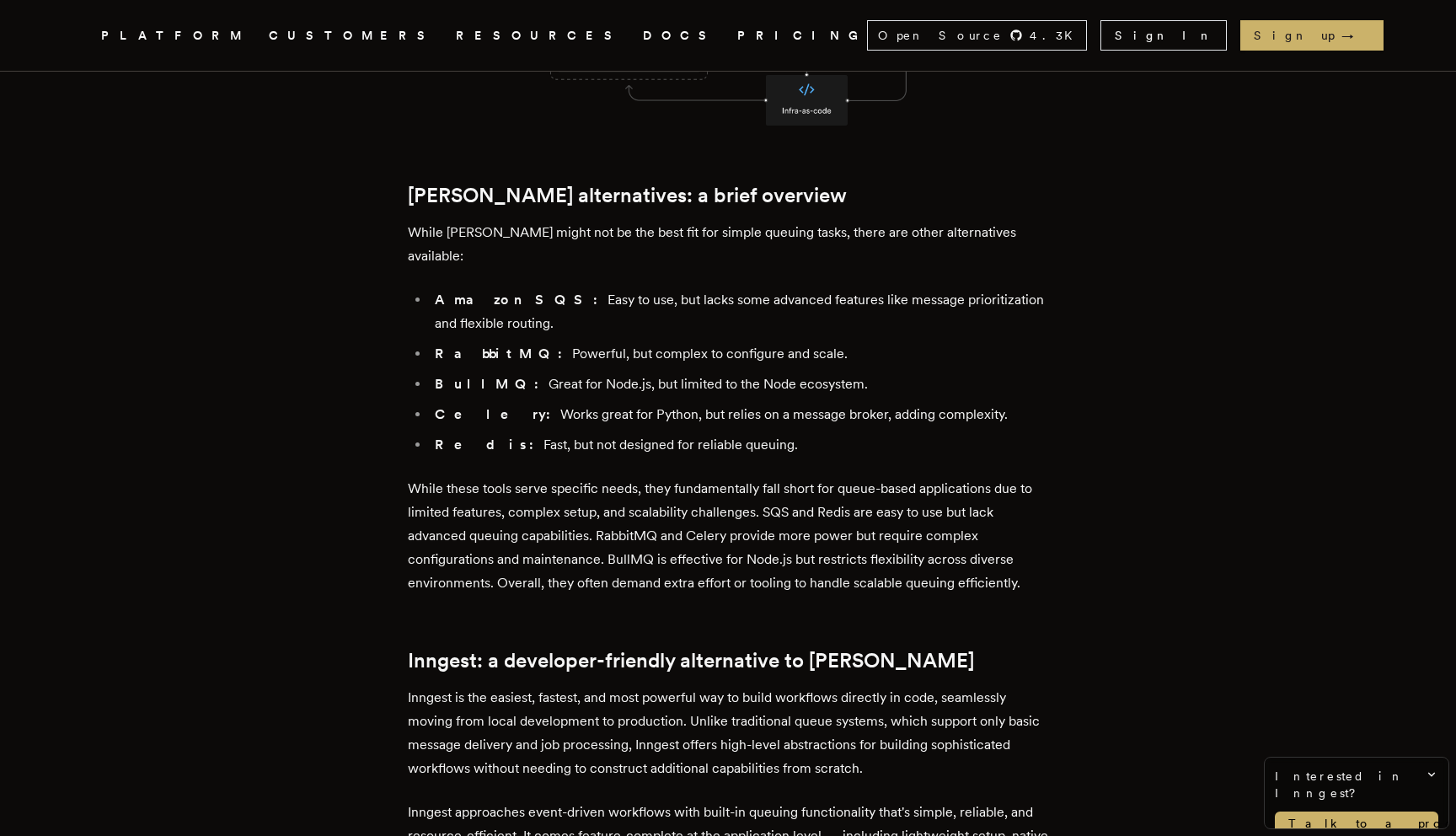
drag, startPoint x: 1011, startPoint y: 300, endPoint x: 1011, endPoint y: 411, distance: 111.0
click at [1011, 410] on div "Kafka is a common choice for distributed streaming, powering everything from ev…" at bounding box center [728, 513] width 641 height 3099
click at [1011, 411] on div "Kafka is a common choice for distributed streaming, powering everything from ev…" at bounding box center [728, 513] width 641 height 3099
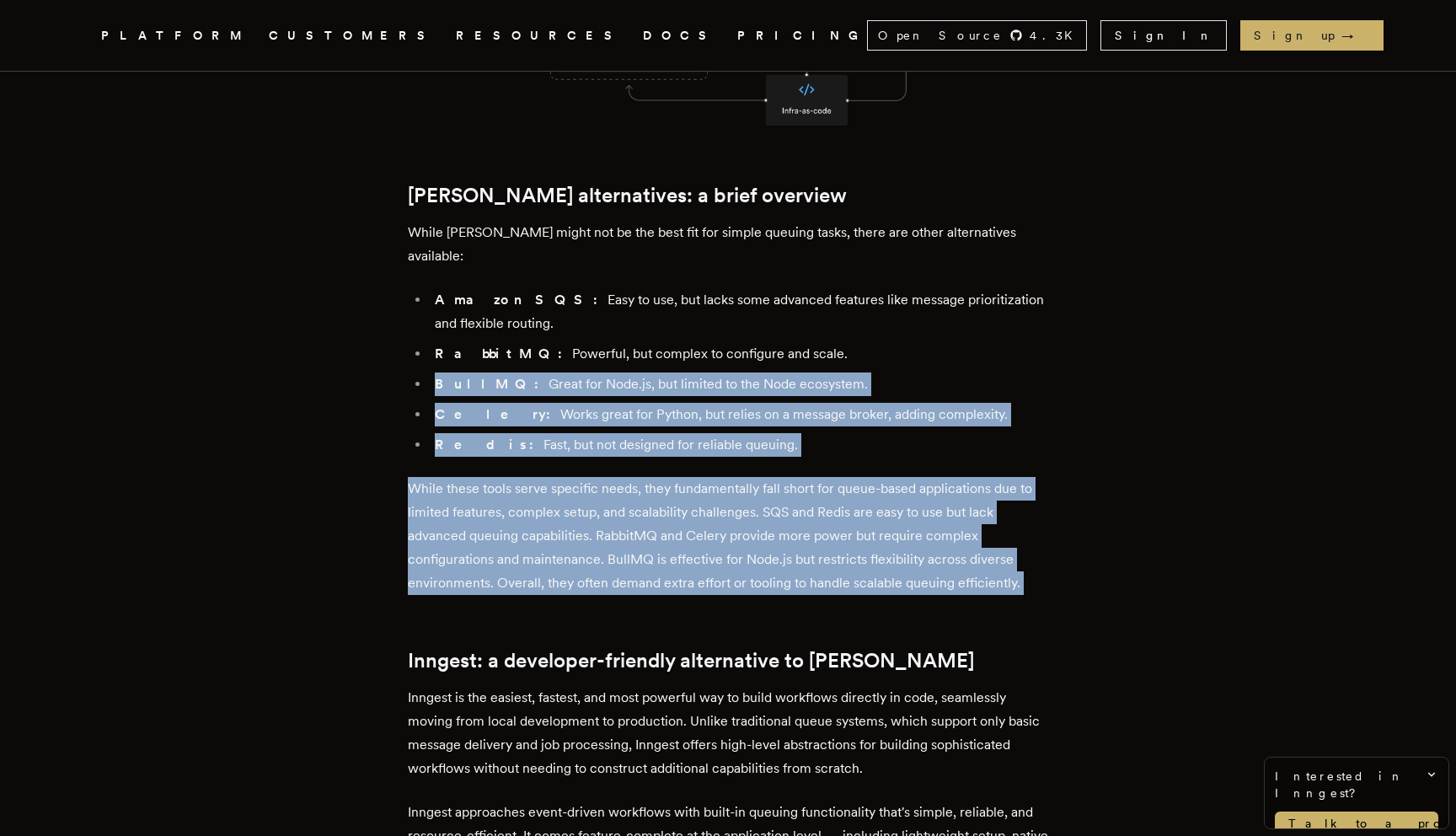
drag, startPoint x: 1011, startPoint y: 411, endPoint x: 1011, endPoint y: 329, distance: 82.0
click at [1011, 329] on div "Kafka is a common choice for distributed streaming, powering everything from ev…" at bounding box center [728, 513] width 641 height 3099
click at [1011, 372] on li "BullMQ: Great for Node.js, but limited to the Node ecosystem." at bounding box center [738, 384] width 619 height 24
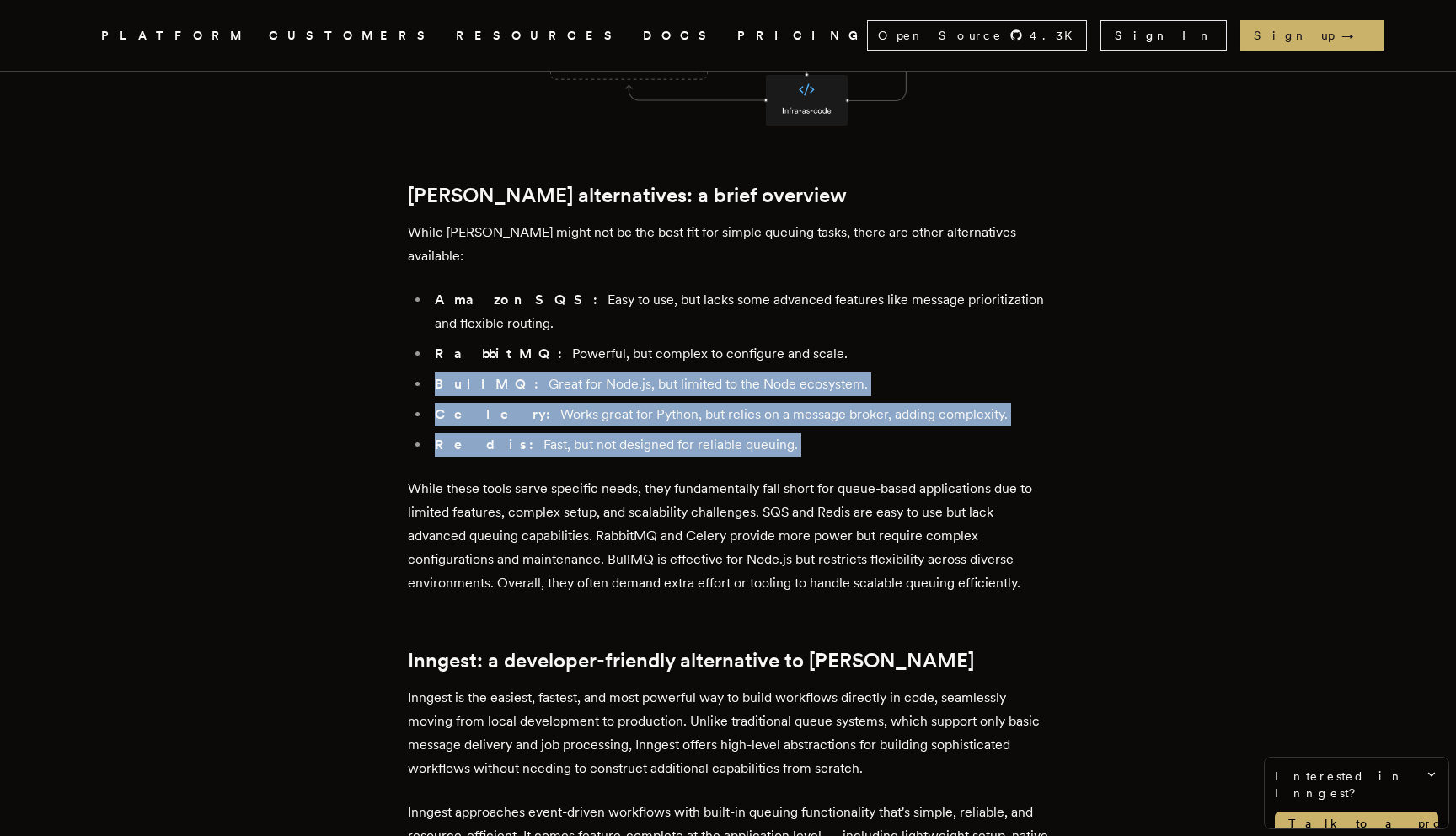
drag, startPoint x: 1011, startPoint y: 327, endPoint x: 1011, endPoint y: 398, distance: 71.0
click at [1011, 397] on ul "Amazon SQS: Easy to use, but lacks some advanced features like message prioriti…" at bounding box center [728, 372] width 641 height 169
click at [1011, 433] on li "Redis: Fast, but not designed for reliable queuing." at bounding box center [738, 445] width 619 height 24
